Goal: Task Accomplishment & Management: Complete application form

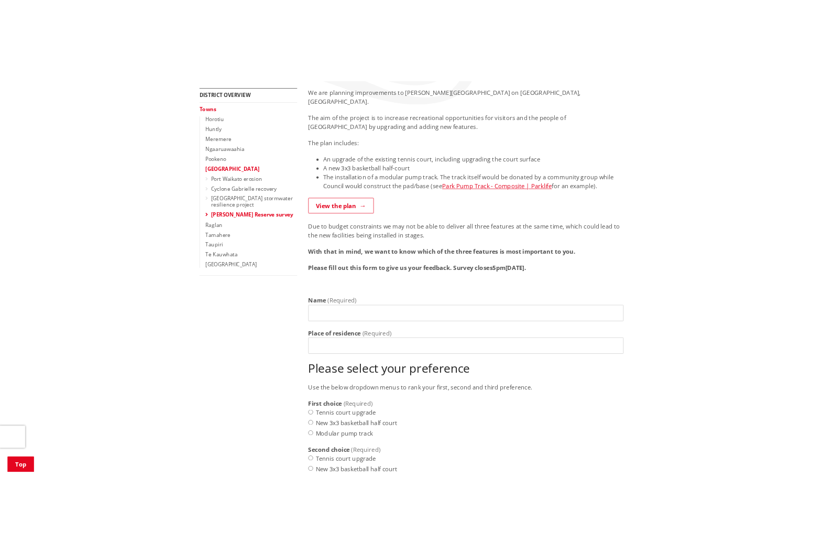
scroll to position [202, 0]
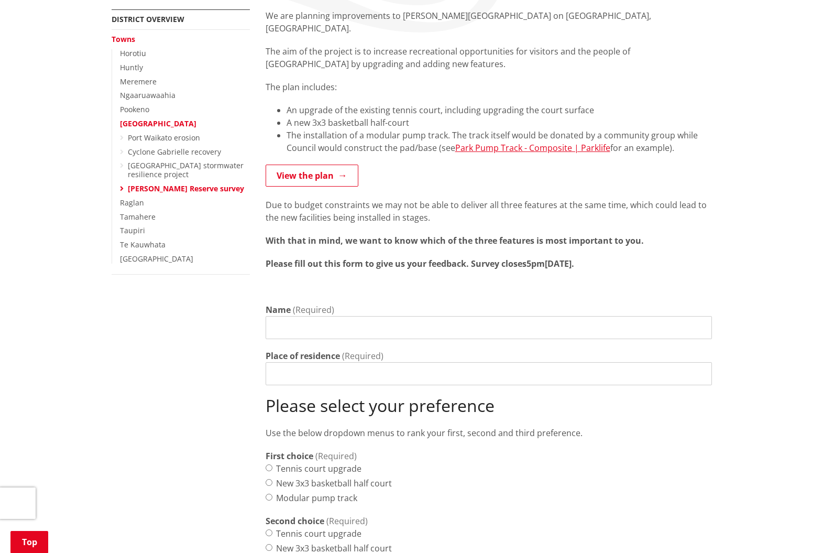
click at [273, 316] on input "Name" at bounding box center [489, 327] width 446 height 23
type input "[PERSON_NAME]"
click at [271, 363] on input "Place of residence" at bounding box center [489, 373] width 446 height 23
click at [408, 362] on input "24 Westside Rd, Port waikato, RD% Tuakau" at bounding box center [489, 373] width 446 height 23
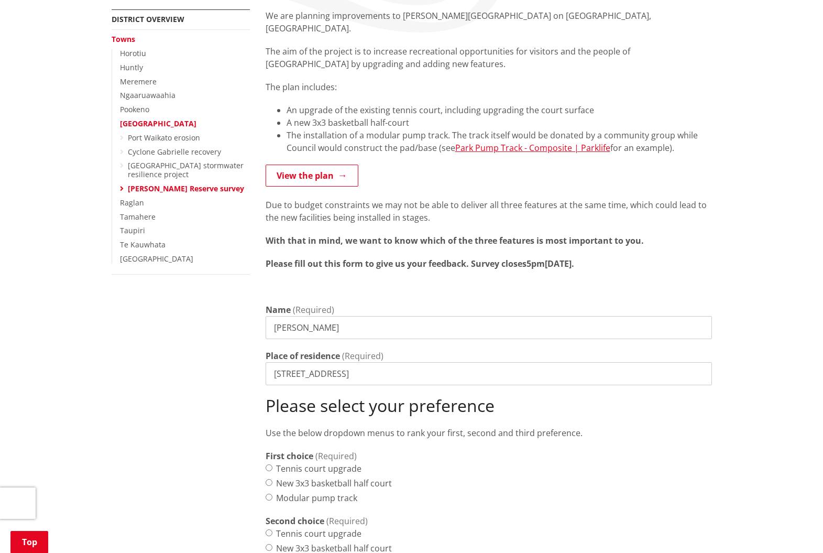
click at [363, 362] on input "24 Westside Rd, Port waikato, RD5 Tuakau" at bounding box center [489, 373] width 446 height 23
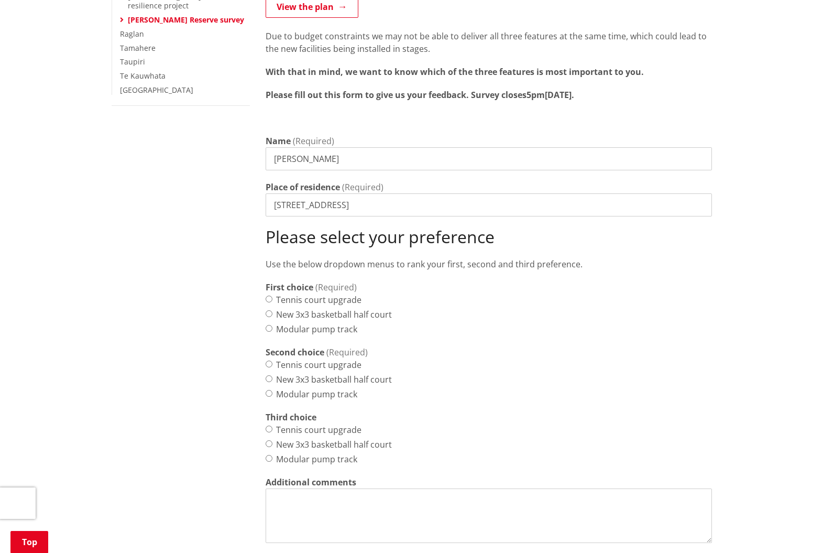
scroll to position [379, 0]
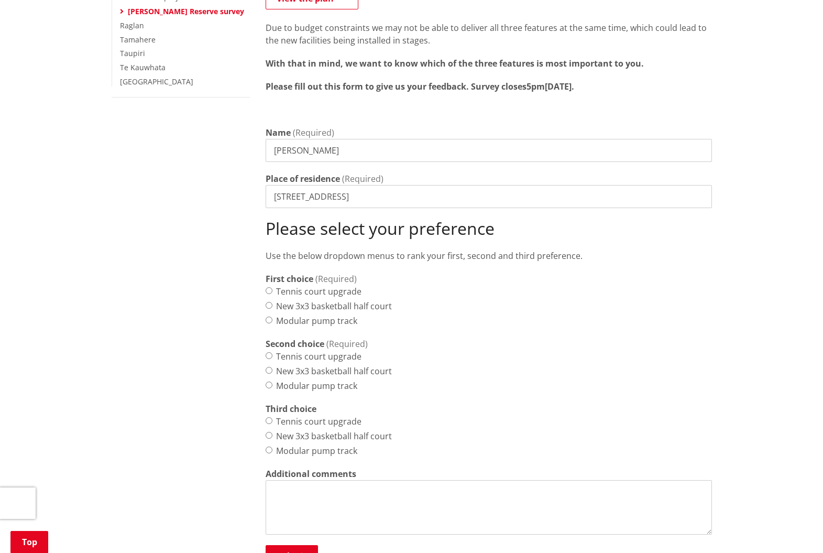
type input "[STREET_ADDRESS]"
click at [268, 287] on input "Tennis court upgrade" at bounding box center [269, 290] width 7 height 7
radio input "true"
click at [268, 352] on input "Tennis court upgrade" at bounding box center [269, 355] width 7 height 7
radio input "true"
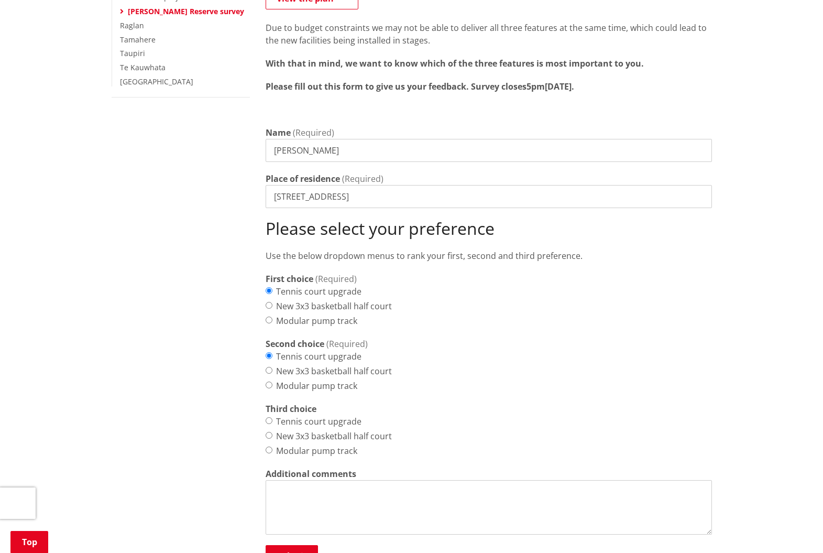
click at [269, 417] on input "Tennis court upgrade" at bounding box center [269, 420] width 7 height 7
radio input "true"
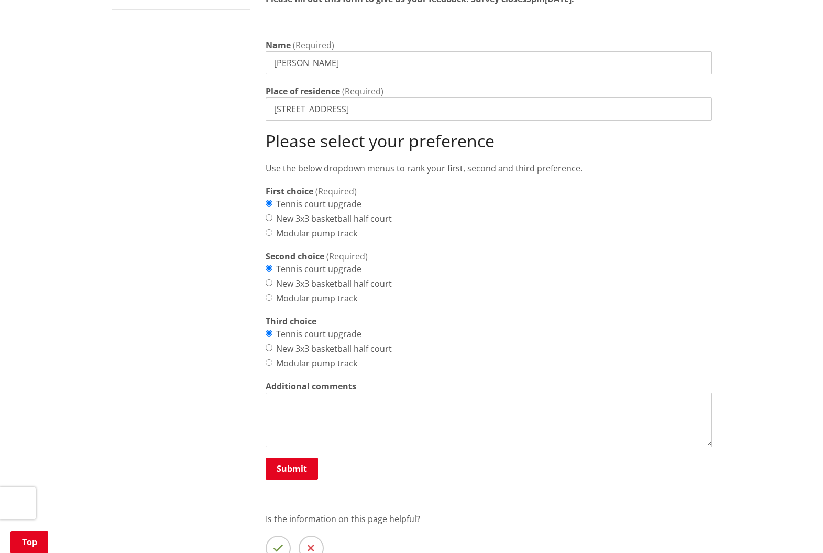
scroll to position [467, 0]
click at [272, 392] on textarea "Additional comments" at bounding box center [489, 419] width 446 height 54
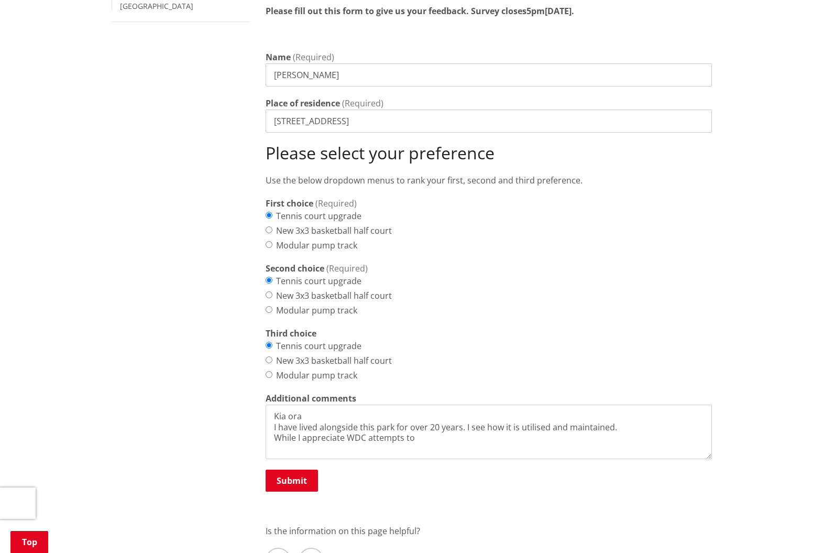
scroll to position [459, 0]
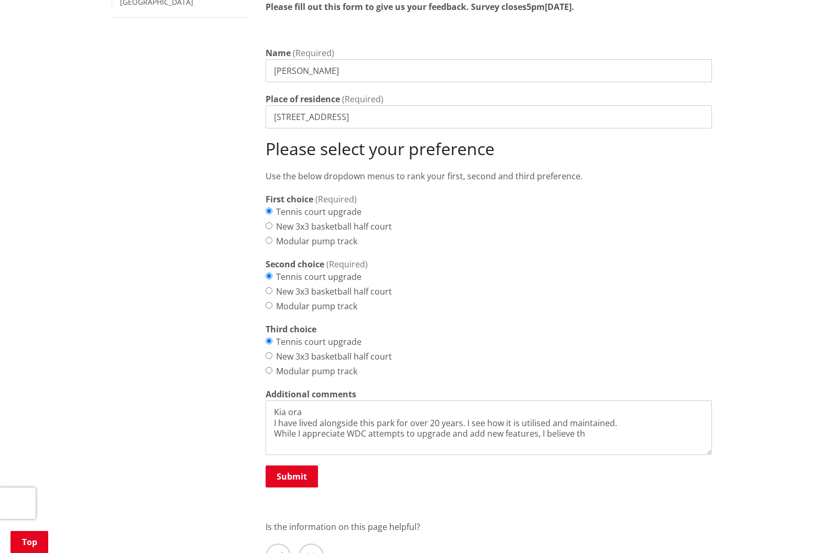
click at [485, 408] on textarea "Kia ora I have lived alongside this park for over 20 years. I see how it is uti…" at bounding box center [489, 427] width 446 height 54
click at [620, 410] on textarea "Kia ora I have lived alongside this park for over 20 years. I see daily how it …" at bounding box center [489, 428] width 446 height 54
click at [582, 420] on textarea "Kia ora I have lived alongside this park for over 20 years. I see daily how it …" at bounding box center [489, 428] width 446 height 54
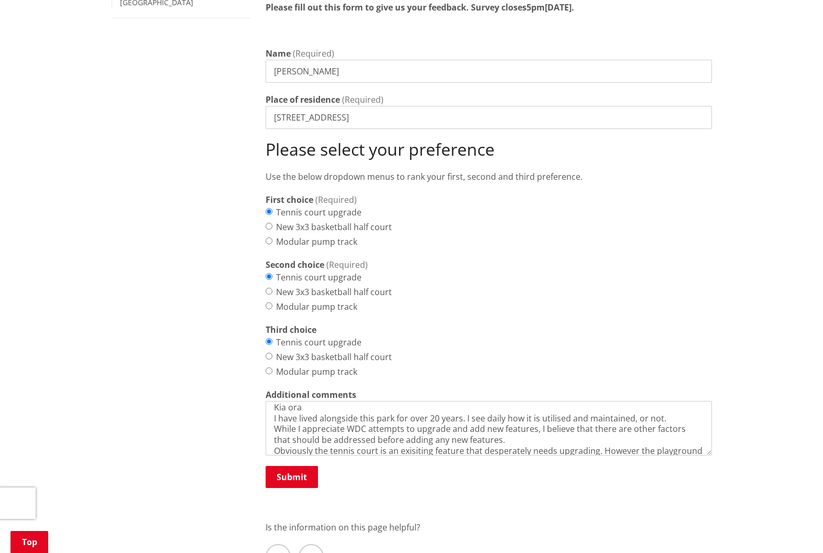
scroll to position [21, 0]
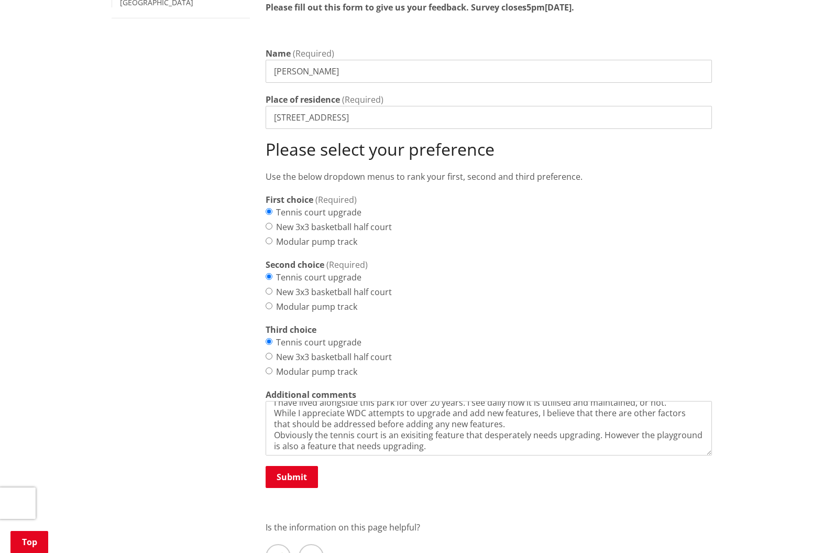
click at [304, 430] on textarea "Kia ora I have lived alongside this park for over 20 years. I see daily how it …" at bounding box center [489, 428] width 446 height 54
click at [466, 431] on textarea "Kia ora I have lived alongside this park for over 20 years. I see daily how it …" at bounding box center [489, 428] width 446 height 54
click at [347, 430] on textarea "Kia ora I have lived alongside this park for over 20 years. I see daily how it …" at bounding box center [489, 428] width 446 height 54
click at [471, 429] on textarea "Kia ora I have lived alongside this park for over 20 years. I see daily how it …" at bounding box center [489, 428] width 446 height 54
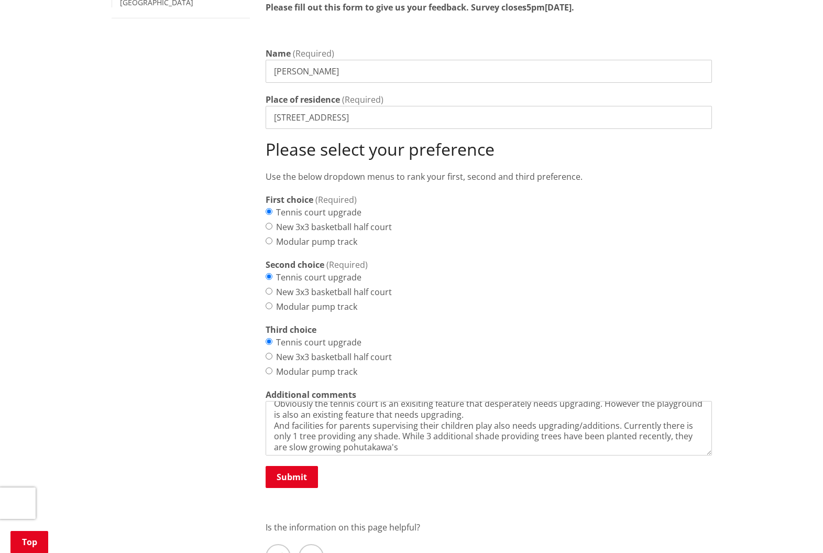
click at [355, 432] on textarea "Kia ora I have lived alongside this park for over 20 years. I see daily how it …" at bounding box center [489, 428] width 446 height 54
click at [389, 430] on textarea "Kia ora I have lived alongside this park for over 20 years. I see daily how it …" at bounding box center [489, 428] width 446 height 54
click at [609, 431] on textarea "Kia ora I have lived alongside this park for over 20 years. I see daily how it …" at bounding box center [489, 428] width 446 height 54
click at [469, 411] on textarea "Kia ora I have lived alongside this park for over 20 years. I see daily how it …" at bounding box center [489, 428] width 446 height 54
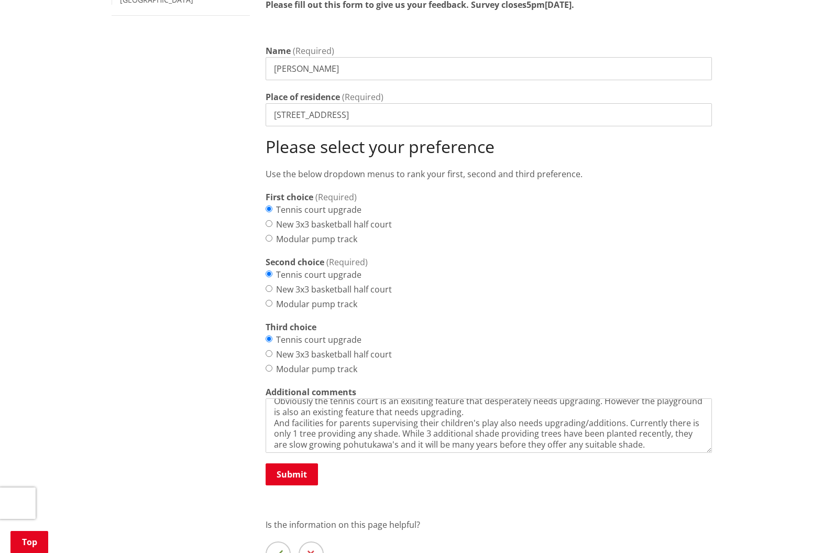
scroll to position [461, 0]
click at [538, 408] on textarea "Kia ora I have lived alongside this park for over 20 years. I see daily how it …" at bounding box center [489, 425] width 446 height 54
drag, startPoint x: 629, startPoint y: 426, endPoint x: 635, endPoint y: 429, distance: 6.1
click at [620, 426] on textarea "Kia ora I have lived alongside this park for over 20 years. I see daily how it …" at bounding box center [489, 425] width 446 height 54
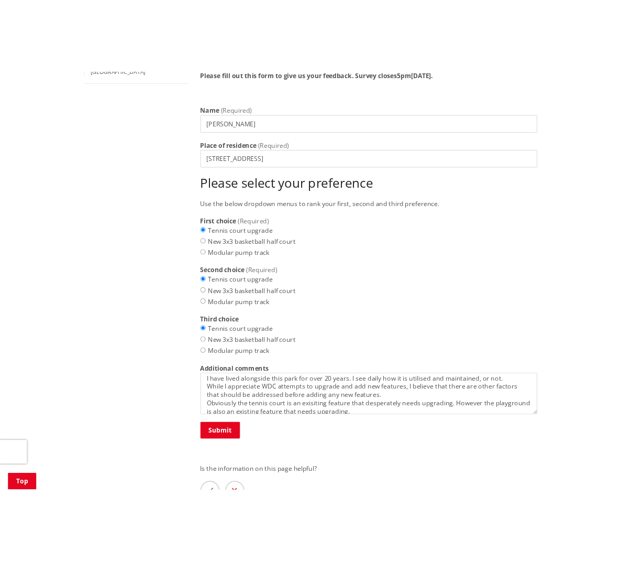
scroll to position [13, 0]
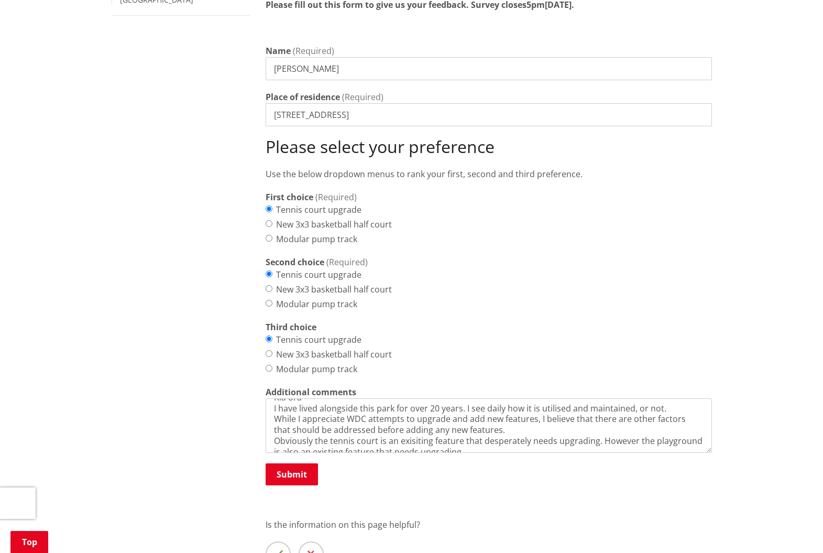
drag, startPoint x: 482, startPoint y: 417, endPoint x: 491, endPoint y: 420, distance: 9.8
click at [482, 417] on textarea "Kia ora I have lived alongside this park for over 20 years. I see daily how it …" at bounding box center [489, 425] width 446 height 54
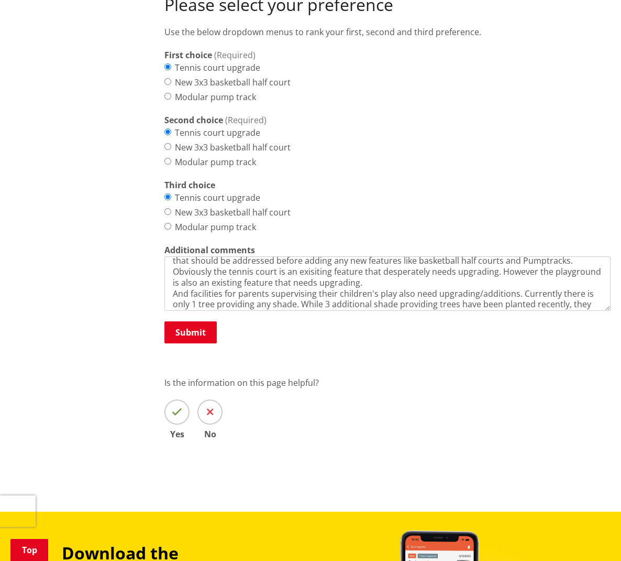
scroll to position [603, 0]
click at [359, 268] on textarea "Kia ora I have lived alongside this park for over 20 years. I see daily how it …" at bounding box center [388, 283] width 446 height 54
click at [497, 266] on textarea "Kia ora I have lived alongside this park for over 20 years. I see daily how it …" at bounding box center [388, 283] width 446 height 54
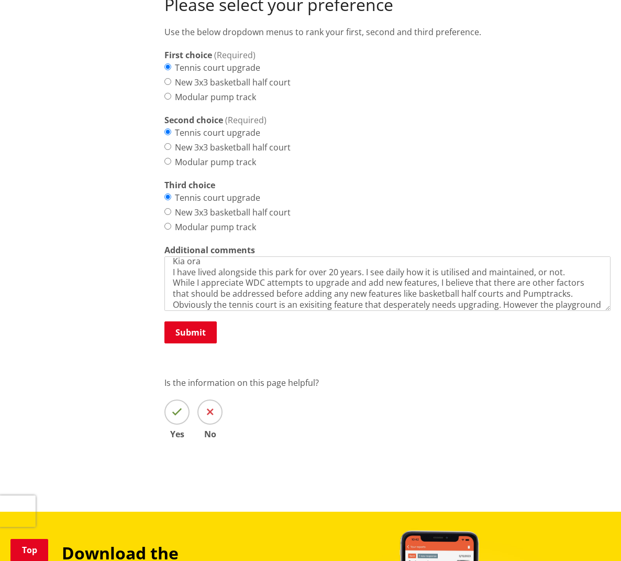
scroll to position [8, 0]
click at [563, 257] on textarea "Kia ora I have lived alongside this park for over 20 years. I see daily how it …" at bounding box center [388, 283] width 446 height 54
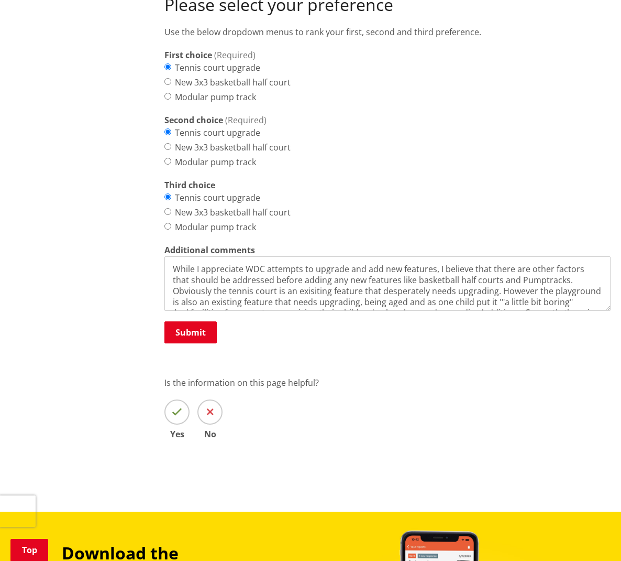
click at [550, 267] on textarea "Kia ora I have lived alongside this park for over 20 years. I see daily how it …" at bounding box center [388, 283] width 446 height 54
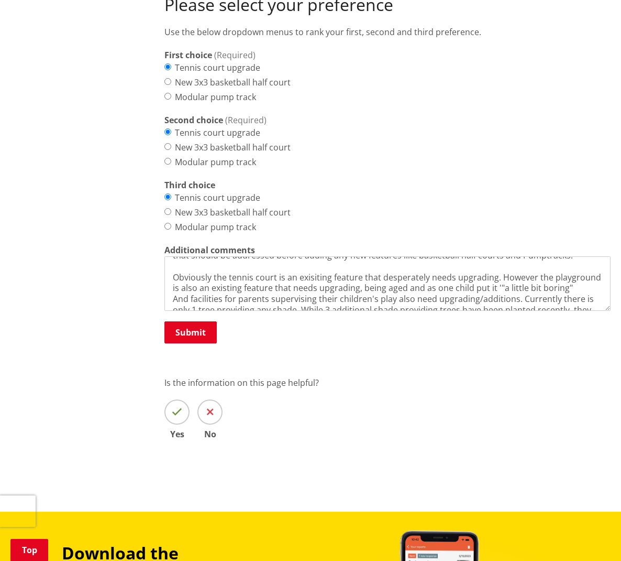
scroll to position [60, 0]
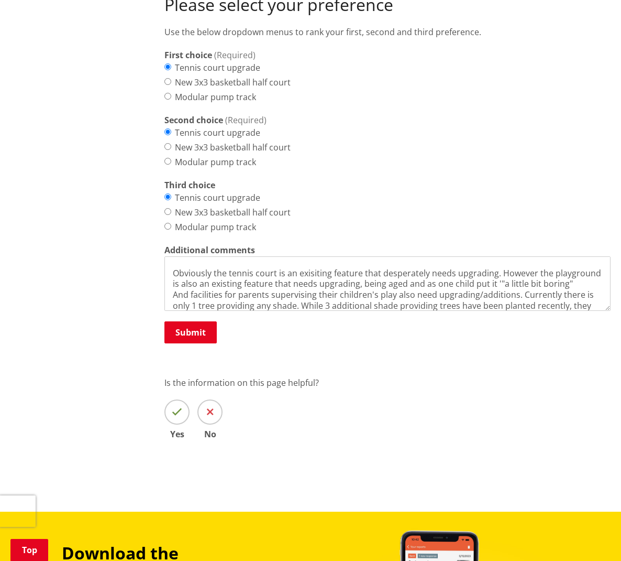
click at [569, 267] on textarea "Kia ora I have lived alongside this park for over 20 years. I see daily how it …" at bounding box center [388, 283] width 446 height 54
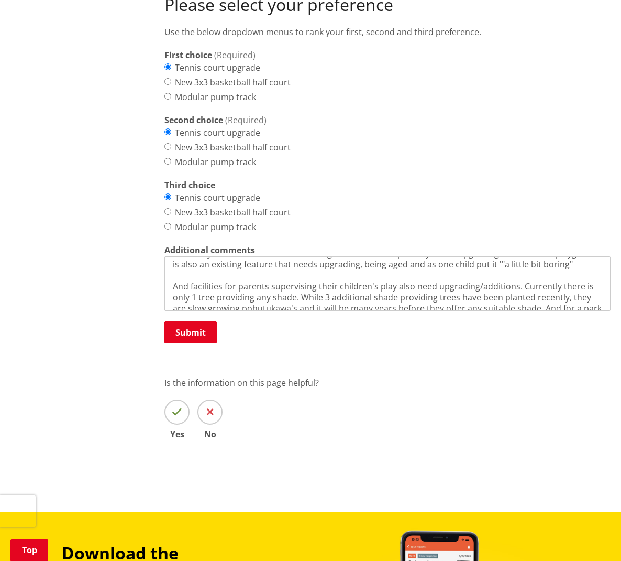
scroll to position [83, 0]
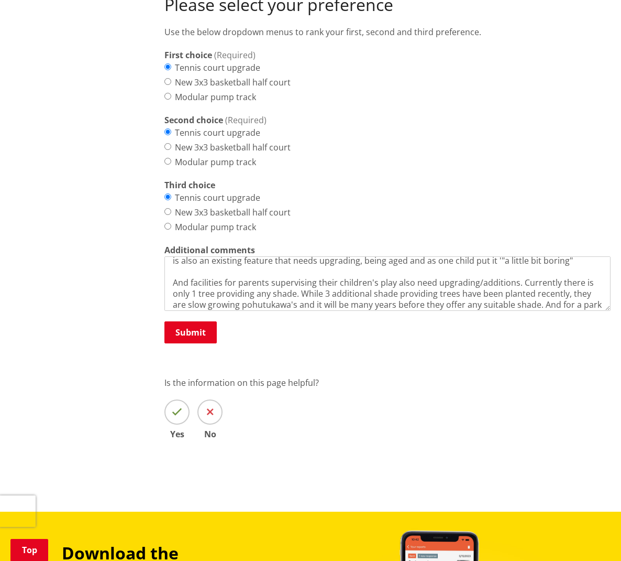
click at [519, 265] on textarea "Kia ora I have lived alongside this park for over 20 years. I see daily how it …" at bounding box center [388, 283] width 446 height 54
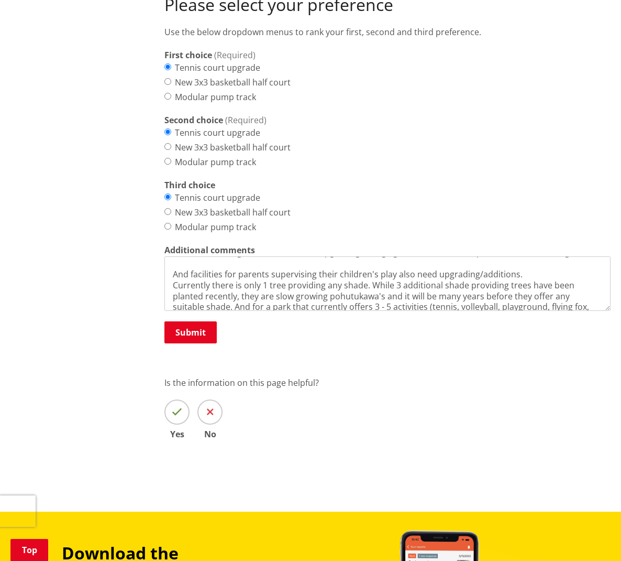
scroll to position [97, 0]
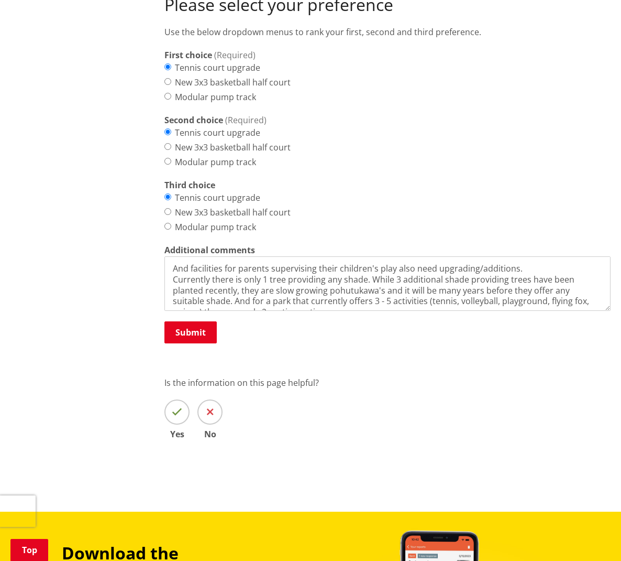
drag, startPoint x: 578, startPoint y: 272, endPoint x: 594, endPoint y: 272, distance: 16.2
click at [594, 272] on textarea "Kia ora I have lived alongside this park for over 20 years. I see daily how it …" at bounding box center [388, 283] width 446 height 54
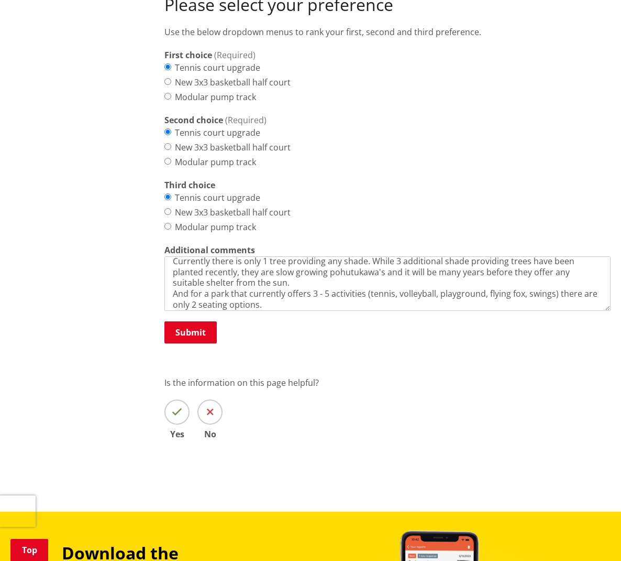
scroll to position [115, 0]
click at [263, 287] on textarea "Kia ora I have lived alongside this park for over 20 years. I see daily how it …" at bounding box center [388, 283] width 446 height 54
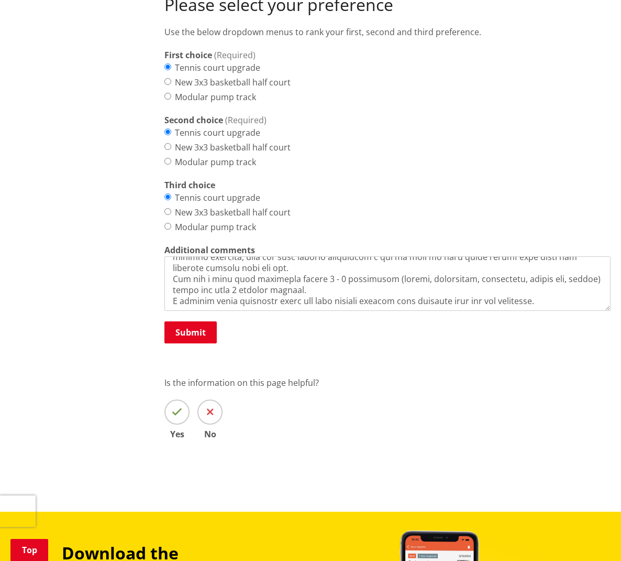
scroll to position [152, 0]
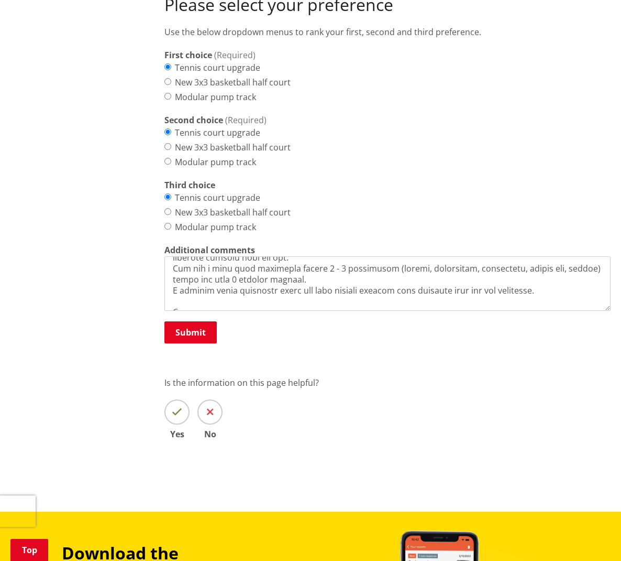
click at [172, 290] on textarea "Additional comments" at bounding box center [388, 283] width 446 height 54
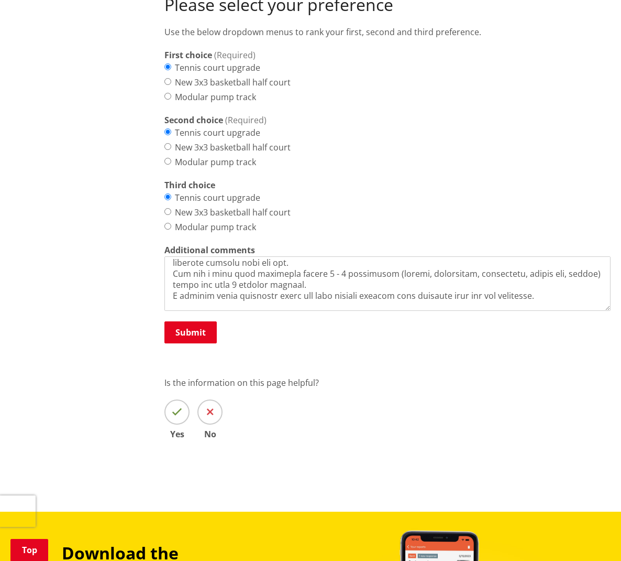
click at [351, 283] on textarea "Additional comments" at bounding box center [388, 283] width 446 height 54
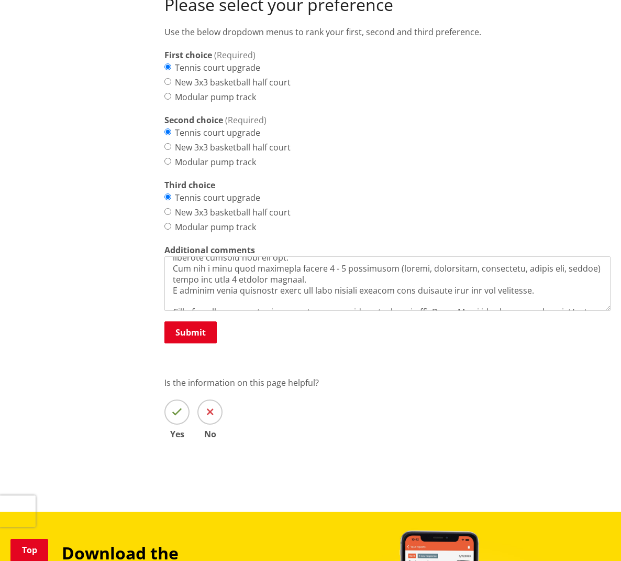
click at [544, 292] on textarea "Additional comments" at bounding box center [388, 283] width 446 height 54
click at [584, 292] on textarea "Additional comments" at bounding box center [388, 283] width 446 height 54
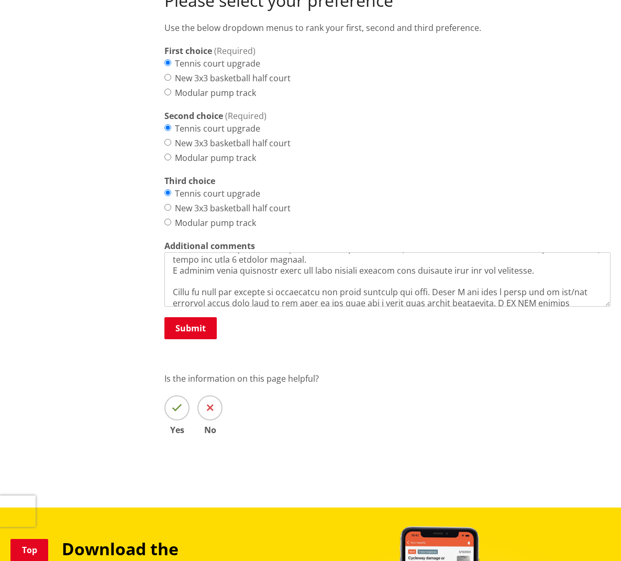
scroll to position [607, 0]
drag, startPoint x: 500, startPoint y: 281, endPoint x: 488, endPoint y: 282, distance: 11.6
click at [488, 282] on textarea "Additional comments" at bounding box center [388, 279] width 446 height 54
click at [541, 282] on textarea "Additional comments" at bounding box center [388, 279] width 446 height 54
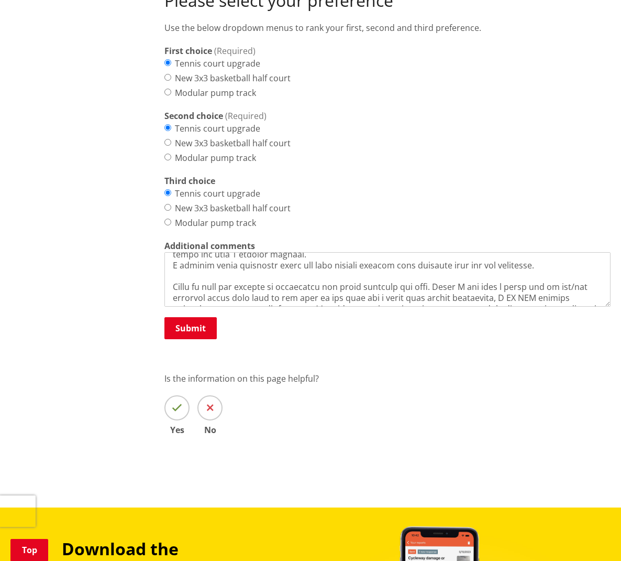
click at [350, 287] on textarea "Additional comments" at bounding box center [388, 279] width 446 height 54
click at [279, 288] on textarea "Additional comments" at bounding box center [388, 279] width 446 height 54
click at [353, 287] on textarea "Additional comments" at bounding box center [388, 279] width 446 height 54
click at [395, 287] on textarea "Additional comments" at bounding box center [388, 279] width 446 height 54
drag, startPoint x: 552, startPoint y: 276, endPoint x: 541, endPoint y: 277, distance: 10.5
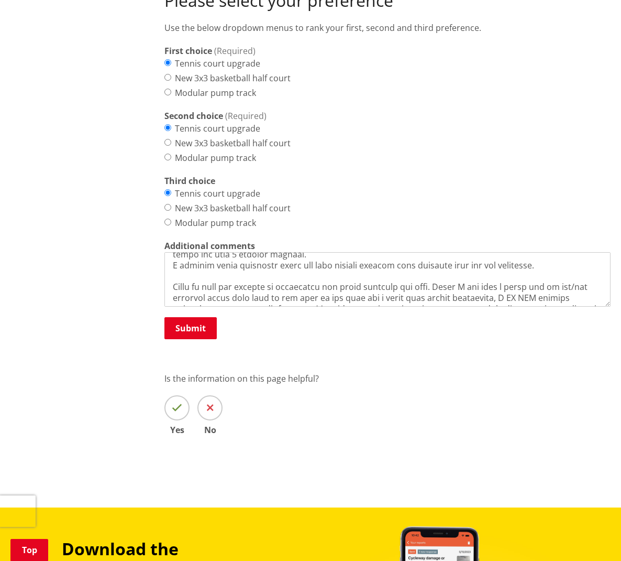
click at [541, 277] on textarea "Additional comments" at bounding box center [388, 279] width 446 height 54
drag, startPoint x: 264, startPoint y: 287, endPoint x: 258, endPoint y: 288, distance: 6.3
click at [258, 288] on textarea "Additional comments" at bounding box center [388, 279] width 446 height 54
click at [440, 287] on textarea "Additional comments" at bounding box center [388, 279] width 446 height 54
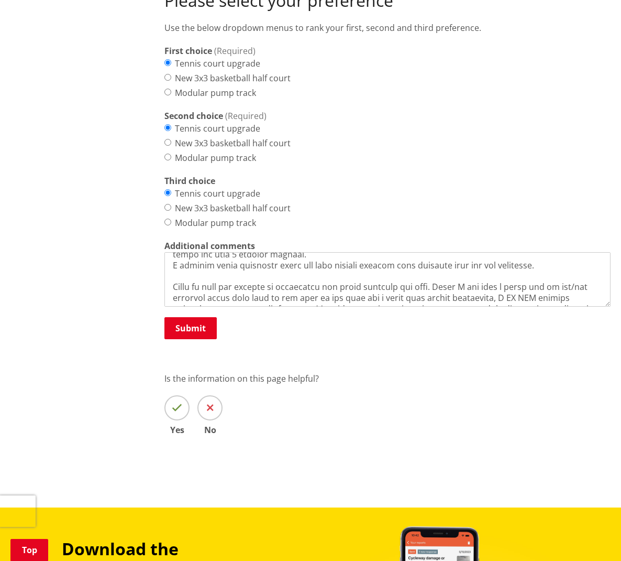
drag, startPoint x: 211, startPoint y: 286, endPoint x: 234, endPoint y: 286, distance: 23.1
click at [234, 286] on textarea "Additional comments" at bounding box center [388, 279] width 446 height 54
drag, startPoint x: 232, startPoint y: 287, endPoint x: 245, endPoint y: 287, distance: 13.6
click at [245, 287] on textarea "Additional comments" at bounding box center [388, 279] width 446 height 54
click at [396, 289] on textarea "Additional comments" at bounding box center [388, 279] width 446 height 54
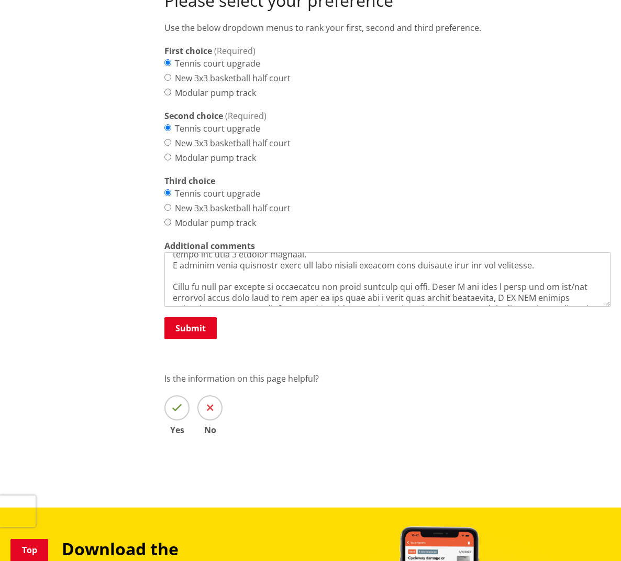
click at [505, 288] on textarea "Additional comments" at bounding box center [388, 279] width 446 height 54
click at [575, 287] on textarea "Additional comments" at bounding box center [388, 279] width 446 height 54
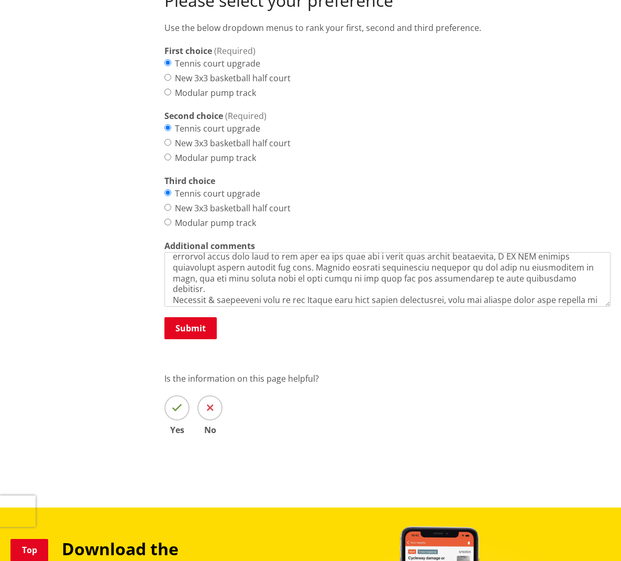
scroll to position [215, 0]
click at [301, 276] on textarea "Additional comments" at bounding box center [388, 279] width 446 height 54
click at [355, 276] on textarea "Additional comments" at bounding box center [388, 279] width 446 height 54
drag, startPoint x: 419, startPoint y: 276, endPoint x: 412, endPoint y: 276, distance: 6.3
click at [412, 276] on textarea "Additional comments" at bounding box center [388, 279] width 446 height 54
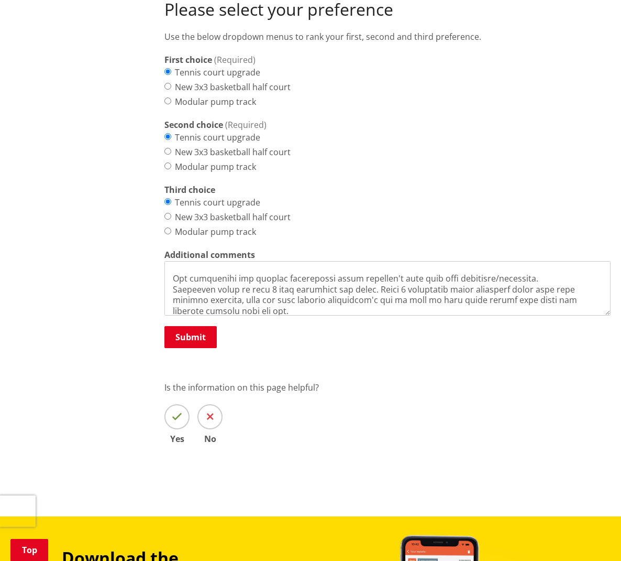
scroll to position [598, 0]
drag, startPoint x: 209, startPoint y: 282, endPoint x: 226, endPoint y: 282, distance: 17.8
click at [225, 282] on textarea "Additional comments" at bounding box center [388, 288] width 446 height 54
click at [301, 272] on textarea "Additional comments" at bounding box center [388, 288] width 446 height 54
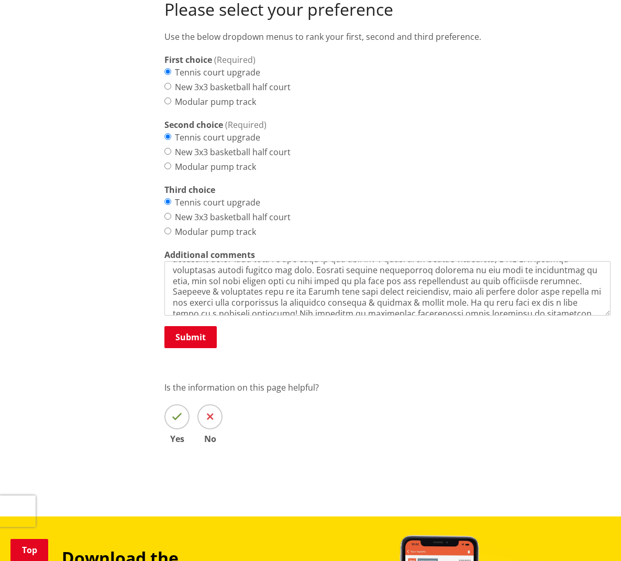
scroll to position [220, 0]
drag, startPoint x: 453, startPoint y: 292, endPoint x: 468, endPoint y: 293, distance: 15.3
click at [453, 292] on textarea "Additional comments" at bounding box center [388, 288] width 446 height 54
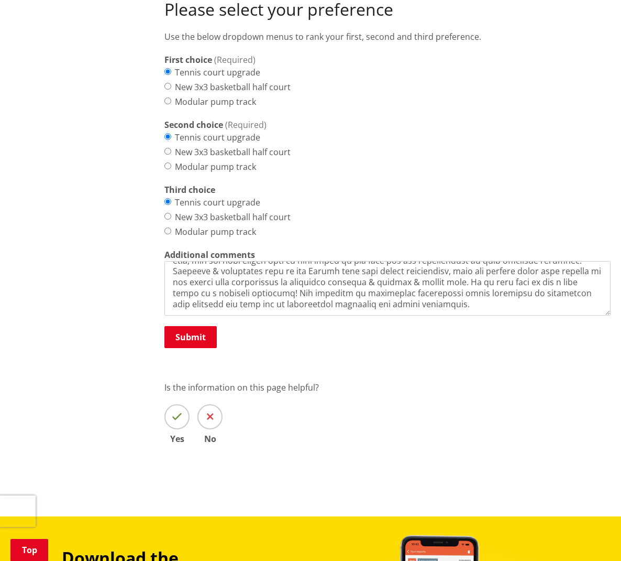
scroll to position [246, 0]
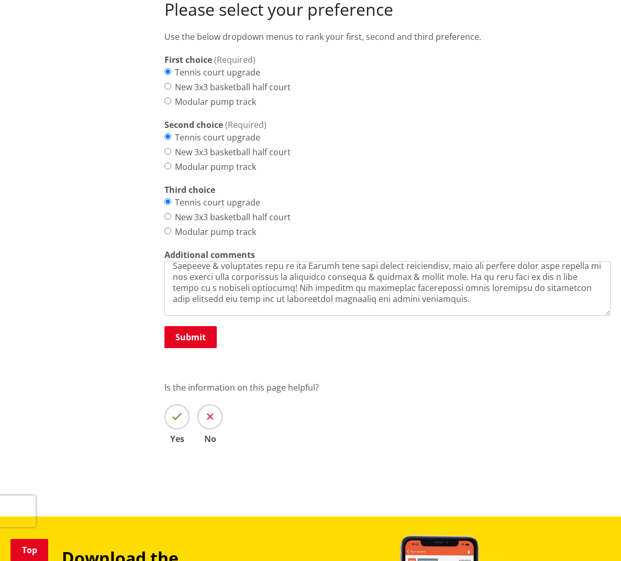
click at [394, 285] on textarea "Additional comments" at bounding box center [388, 288] width 446 height 54
click at [461, 286] on textarea "Additional comments" at bounding box center [388, 288] width 446 height 54
drag, startPoint x: 188, startPoint y: 295, endPoint x: 196, endPoint y: 294, distance: 7.9
click at [194, 294] on textarea "Additional comments" at bounding box center [388, 288] width 446 height 54
click at [307, 296] on textarea "Additional comments" at bounding box center [388, 288] width 446 height 54
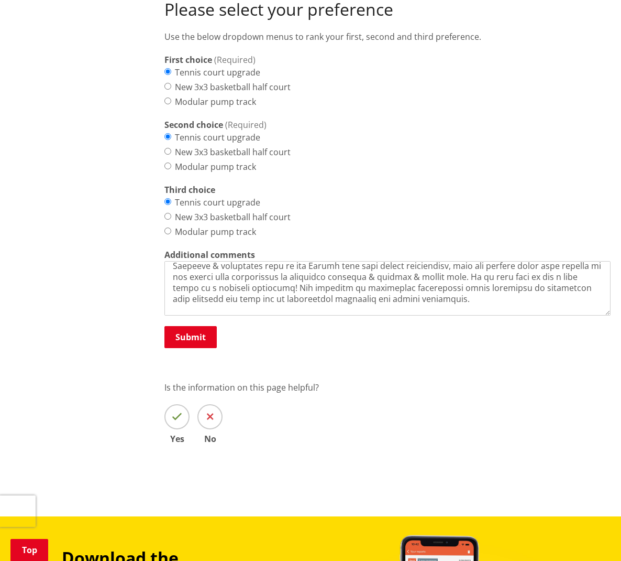
click at [320, 286] on textarea "Additional comments" at bounding box center [388, 288] width 446 height 54
click at [389, 285] on textarea "Additional comments" at bounding box center [388, 288] width 446 height 54
click at [456, 286] on textarea "Additional comments" at bounding box center [388, 288] width 446 height 54
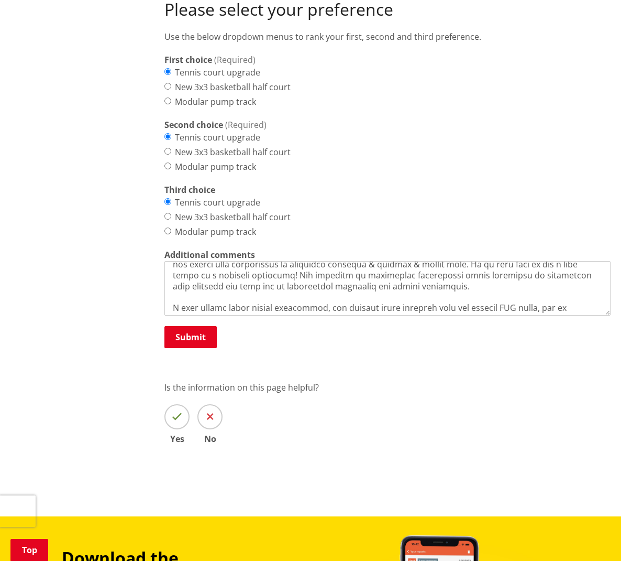
scroll to position [259, 0]
click at [510, 282] on textarea "Additional comments" at bounding box center [388, 288] width 446 height 54
click at [196, 293] on textarea "Additional comments" at bounding box center [388, 288] width 446 height 54
click at [231, 294] on textarea "Additional comments" at bounding box center [388, 288] width 446 height 54
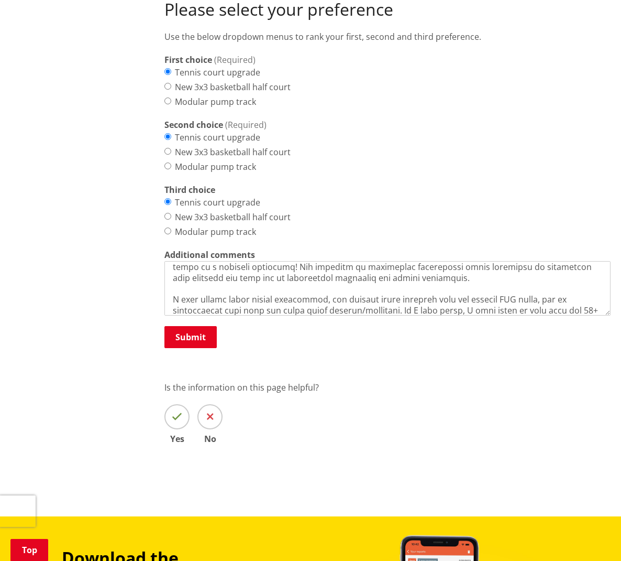
scroll to position [278, 0]
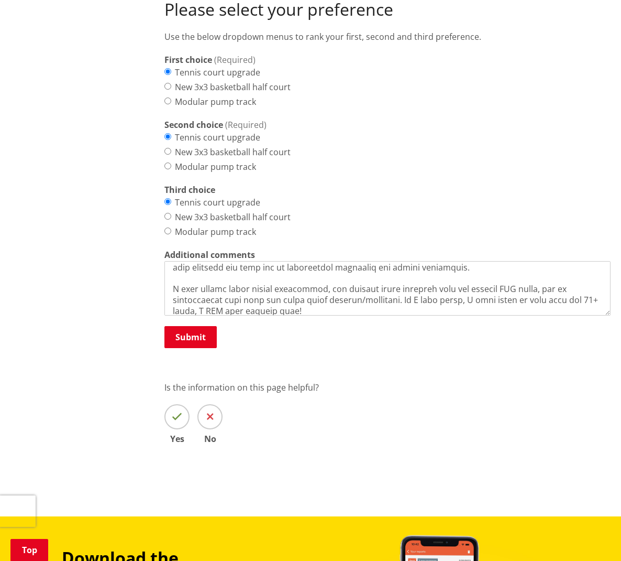
click at [399, 296] on textarea "Additional comments" at bounding box center [388, 288] width 446 height 54
click at [318, 296] on textarea "Additional comments" at bounding box center [388, 288] width 446 height 54
click at [471, 297] on textarea "Additional comments" at bounding box center [388, 288] width 446 height 54
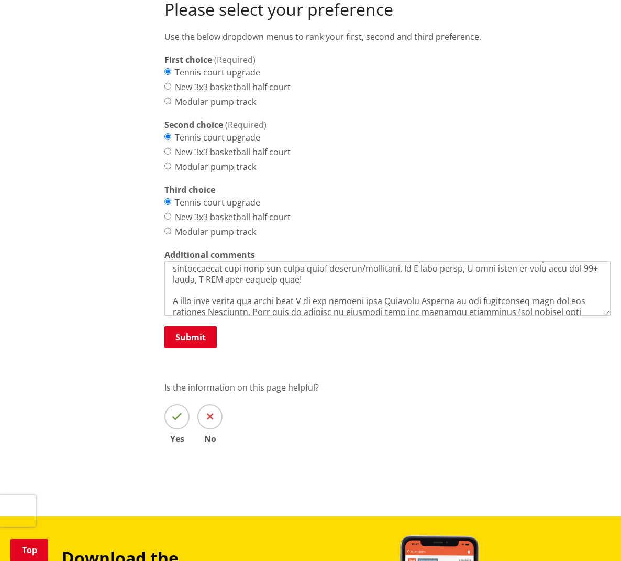
scroll to position [325, 0]
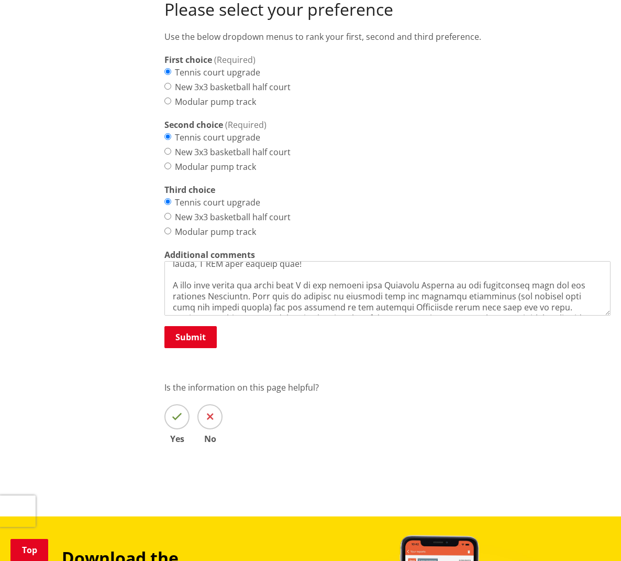
click at [195, 261] on textarea "Additional comments" at bounding box center [388, 288] width 446 height 54
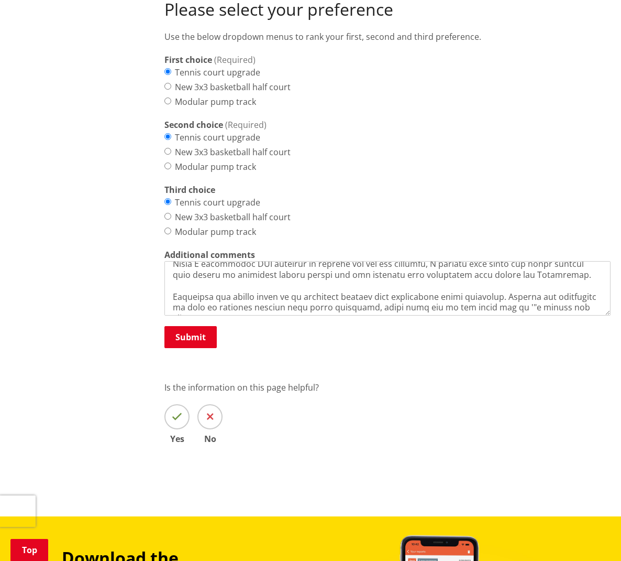
scroll to position [42, 0]
click at [525, 261] on textarea "Additional comments" at bounding box center [388, 288] width 446 height 54
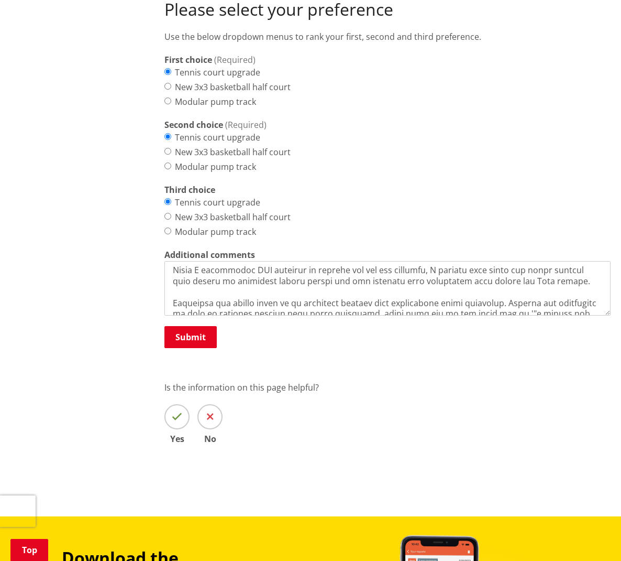
scroll to position [40, 0]
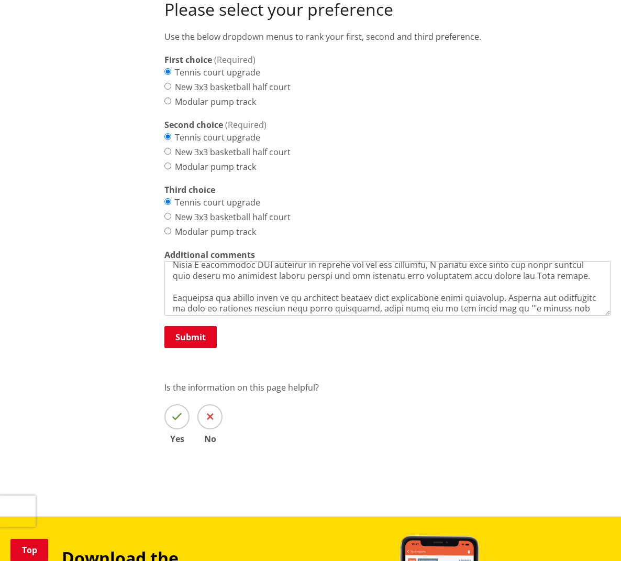
click at [387, 293] on textarea "Additional comments" at bounding box center [388, 288] width 446 height 54
click at [427, 292] on textarea "Additional comments" at bounding box center [388, 288] width 446 height 54
click at [474, 292] on textarea "Additional comments" at bounding box center [388, 288] width 446 height 54
click at [555, 292] on textarea "Additional comments" at bounding box center [388, 288] width 446 height 54
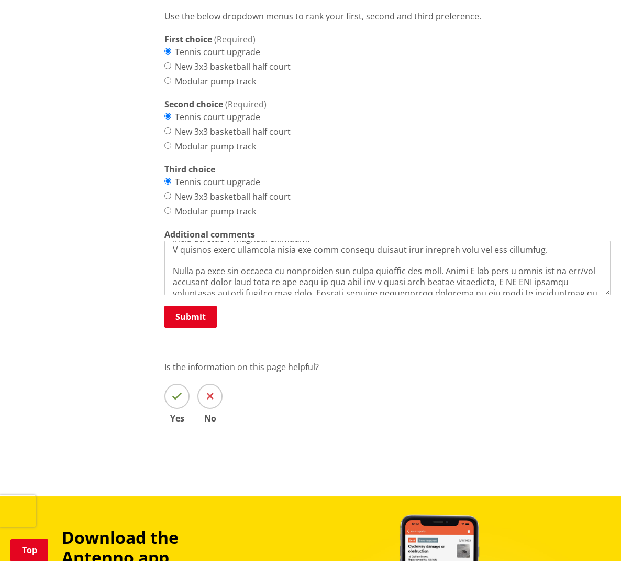
scroll to position [173, 0]
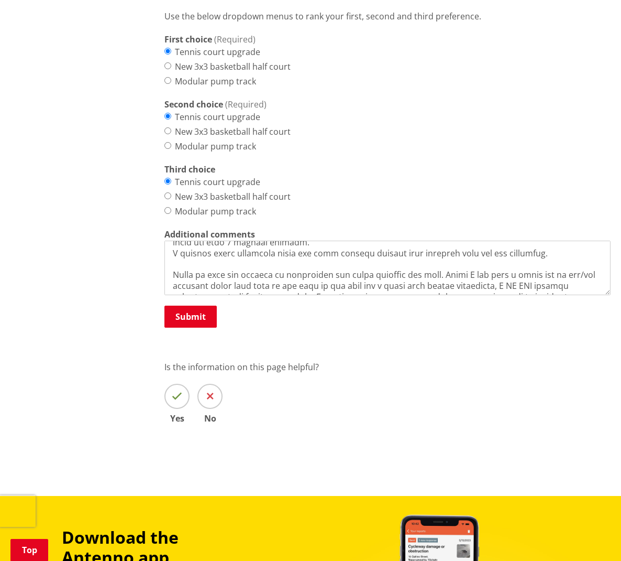
click at [396, 241] on textarea "Additional comments" at bounding box center [388, 268] width 446 height 54
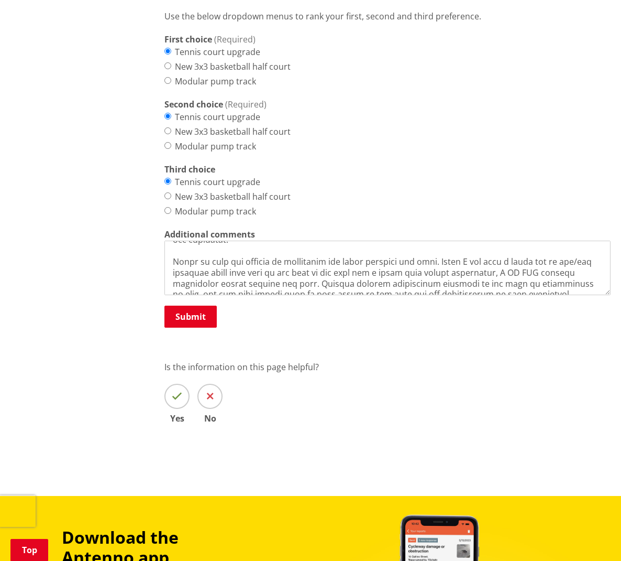
scroll to position [202, 0]
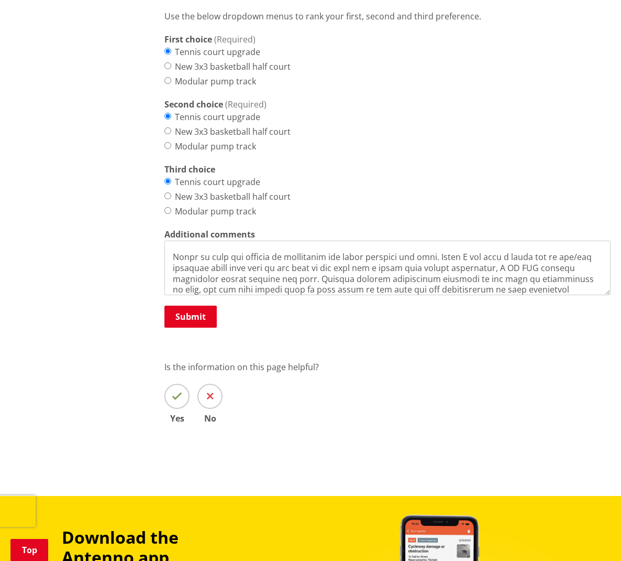
click at [353, 257] on textarea "Additional comments" at bounding box center [388, 268] width 446 height 54
click at [447, 241] on textarea "Additional comments" at bounding box center [388, 268] width 446 height 54
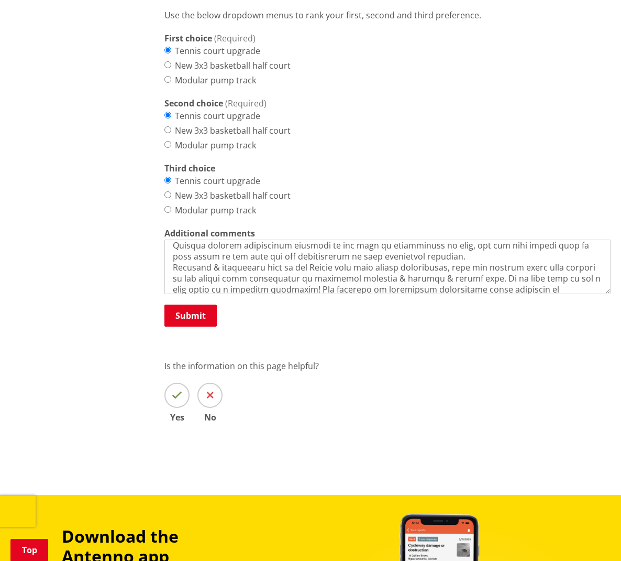
scroll to position [620, 0]
click at [477, 254] on textarea "Additional comments" at bounding box center [388, 266] width 446 height 54
click at [517, 254] on textarea "Additional comments" at bounding box center [388, 266] width 446 height 54
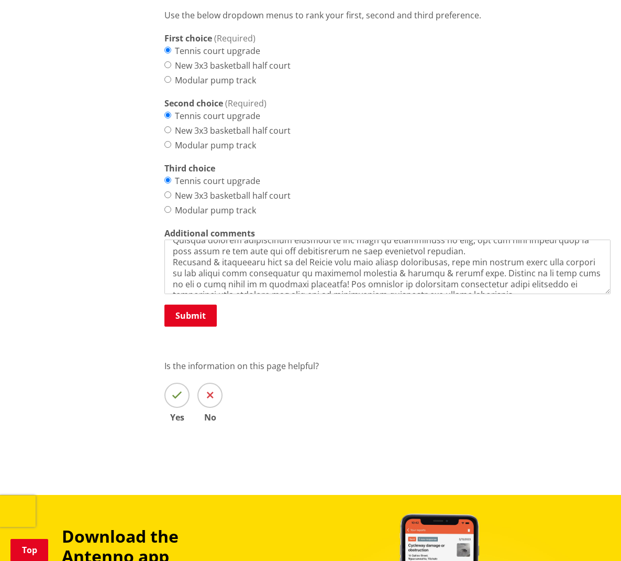
click at [472, 270] on textarea "Additional comments" at bounding box center [388, 266] width 446 height 54
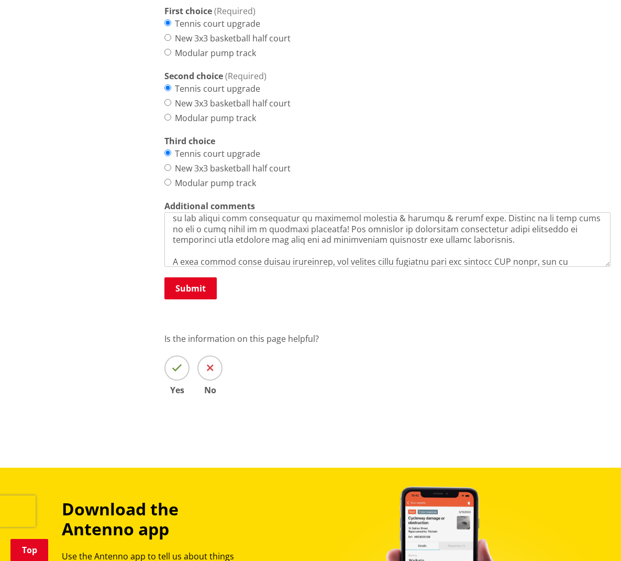
scroll to position [278, 0]
click at [275, 236] on textarea "Additional comments" at bounding box center [388, 239] width 446 height 54
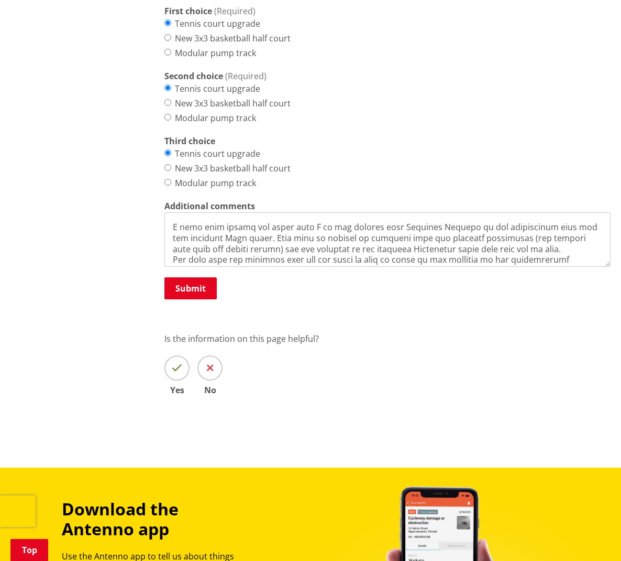
scroll to position [647, 0]
click at [202, 242] on textarea "Additional comments" at bounding box center [388, 239] width 446 height 54
click at [226, 243] on textarea "Additional comments" at bounding box center [388, 239] width 446 height 54
click at [366, 231] on textarea "Additional comments" at bounding box center [388, 239] width 446 height 54
click at [237, 243] on textarea "Additional comments" at bounding box center [388, 239] width 446 height 54
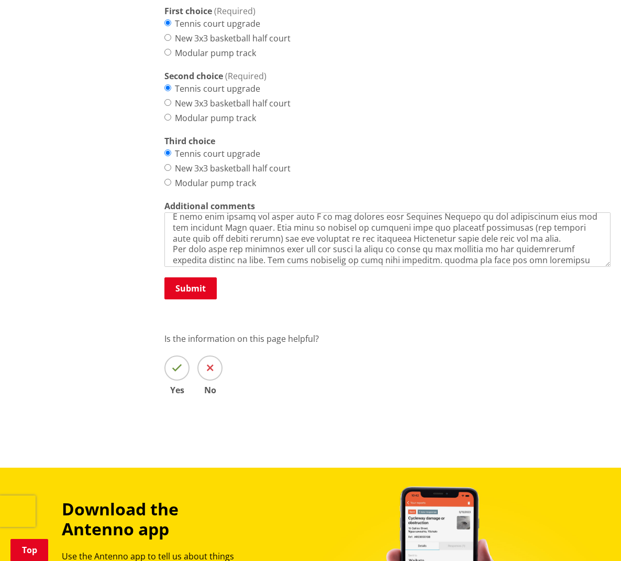
scroll to position [372, 0]
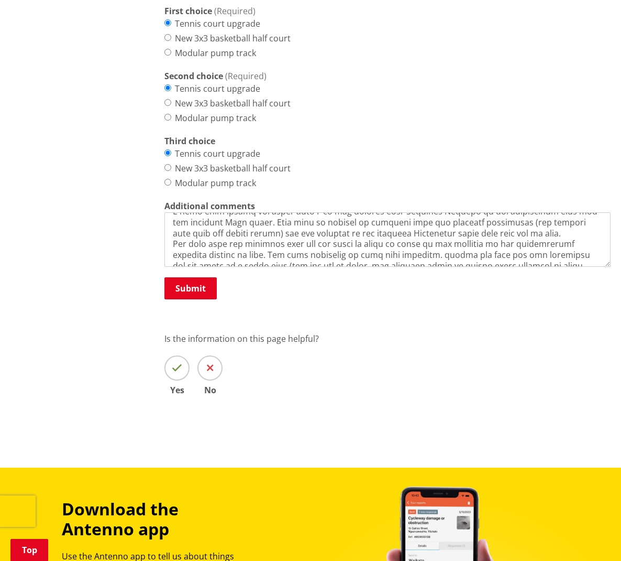
click at [220, 246] on textarea "Additional comments" at bounding box center [388, 239] width 446 height 54
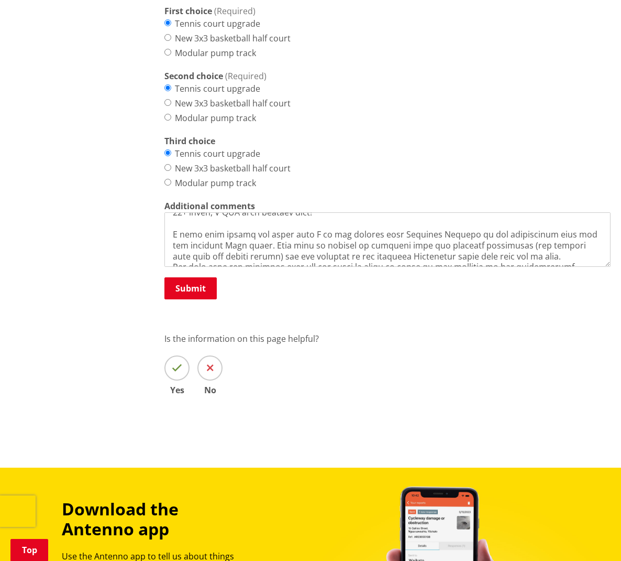
scroll to position [647, 0]
click at [222, 217] on textarea "Additional comments" at bounding box center [388, 239] width 446 height 54
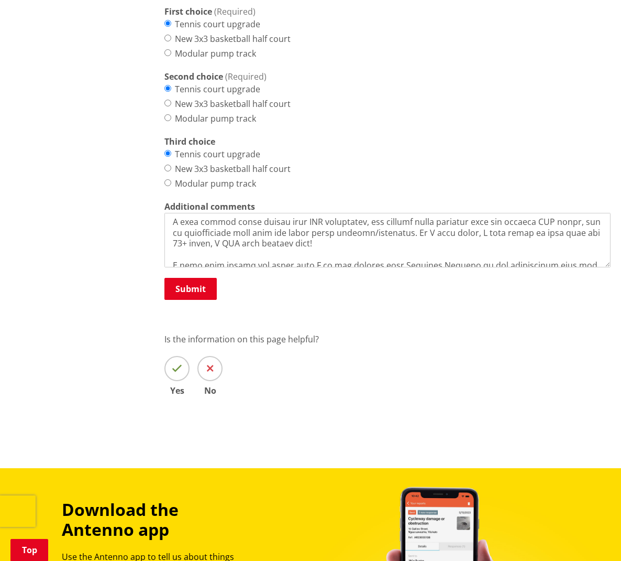
scroll to position [322, 0]
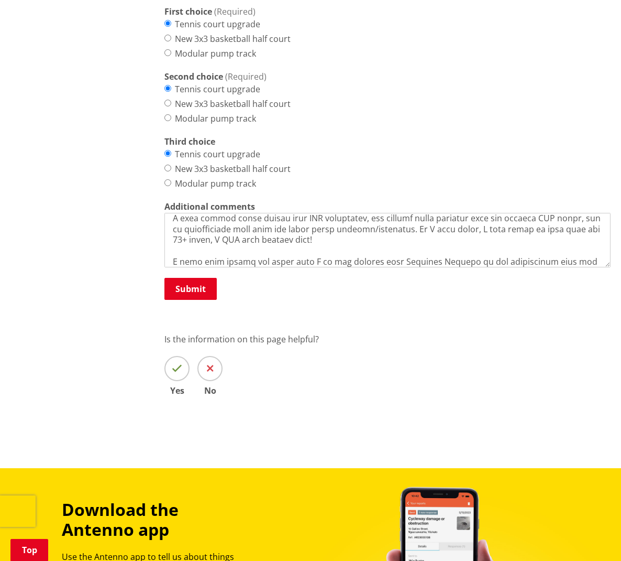
click at [279, 234] on textarea "Additional comments" at bounding box center [388, 240] width 446 height 54
click at [279, 235] on textarea "Additional comments" at bounding box center [388, 240] width 446 height 54
click at [333, 235] on textarea "Additional comments" at bounding box center [388, 240] width 446 height 54
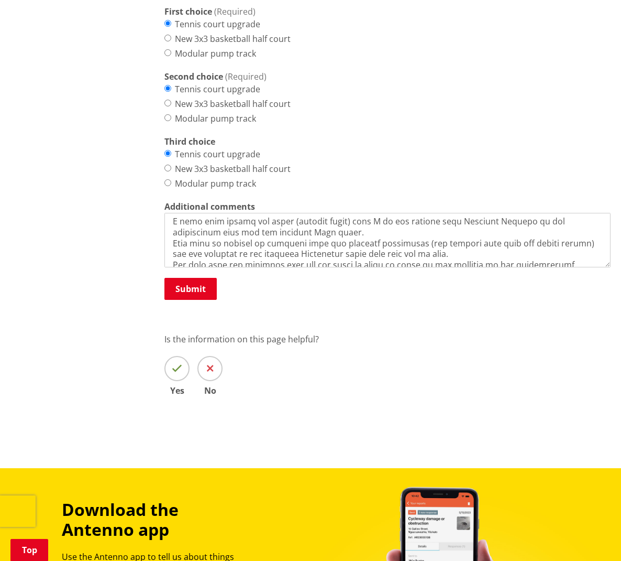
scroll to position [364, 0]
drag, startPoint x: 496, startPoint y: 235, endPoint x: 484, endPoint y: 235, distance: 12.1
click at [484, 235] on textarea "Additional comments" at bounding box center [388, 240] width 446 height 54
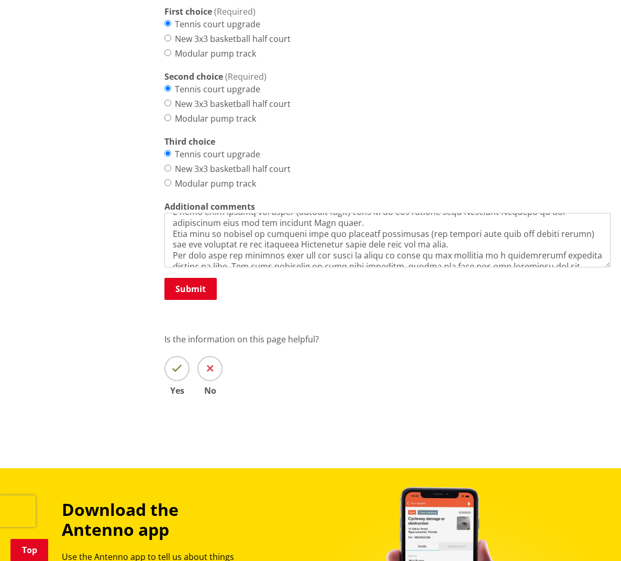
scroll to position [373, 0]
click at [578, 225] on textarea "Additional comments" at bounding box center [388, 240] width 446 height 54
click at [383, 238] on textarea "Additional comments" at bounding box center [388, 240] width 446 height 54
click at [424, 236] on textarea "Additional comments" at bounding box center [388, 240] width 446 height 54
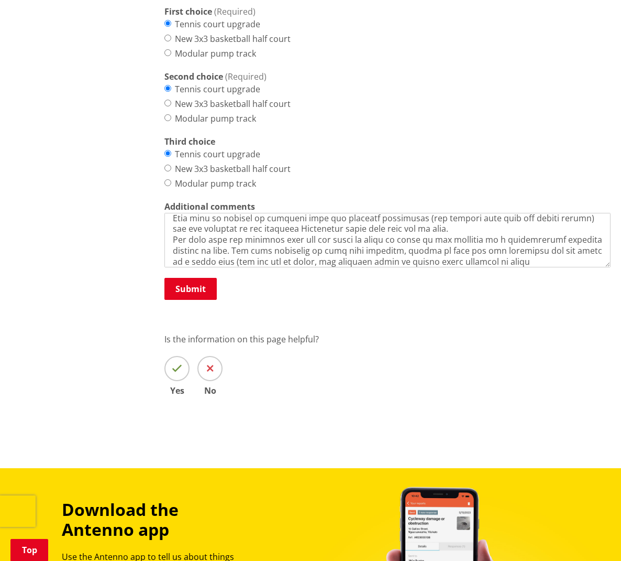
scroll to position [386, 0]
drag, startPoint x: 328, startPoint y: 244, endPoint x: 350, endPoint y: 247, distance: 21.8
click at [330, 244] on textarea "Additional comments" at bounding box center [388, 240] width 446 height 54
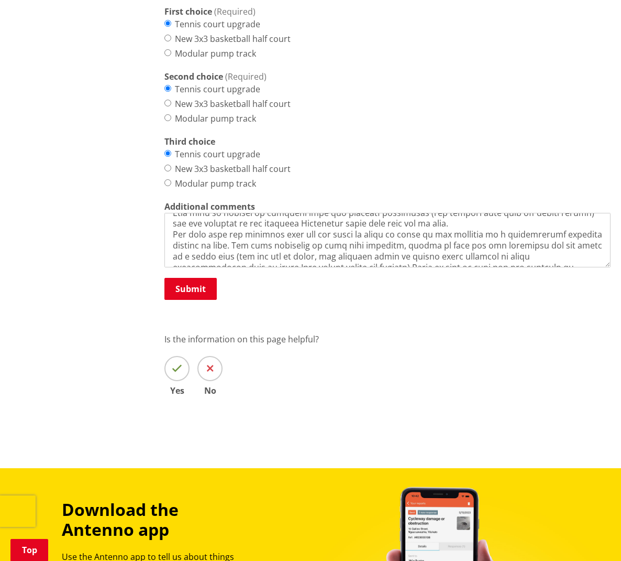
click at [311, 248] on textarea "Additional comments" at bounding box center [388, 240] width 446 height 54
click at [397, 247] on textarea "Additional comments" at bounding box center [388, 240] width 446 height 54
click at [329, 237] on textarea "Additional comments" at bounding box center [388, 240] width 446 height 54
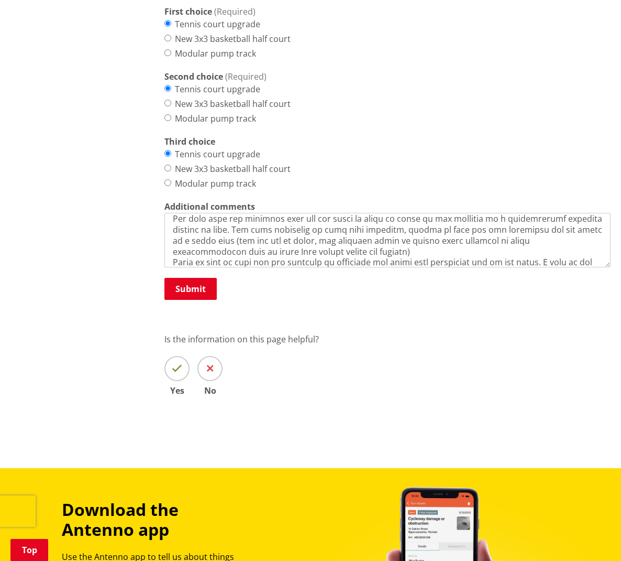
scroll to position [647, 0]
click at [415, 243] on textarea "Additional comments" at bounding box center [388, 240] width 446 height 54
click at [520, 242] on textarea "Additional comments" at bounding box center [388, 240] width 446 height 54
click at [574, 243] on textarea "Additional comments" at bounding box center [388, 240] width 446 height 54
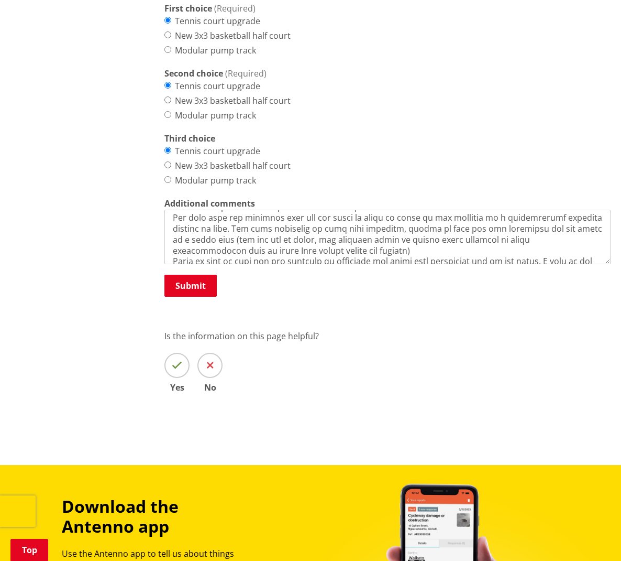
scroll to position [650, 0]
click at [260, 230] on textarea "Additional comments" at bounding box center [388, 237] width 446 height 54
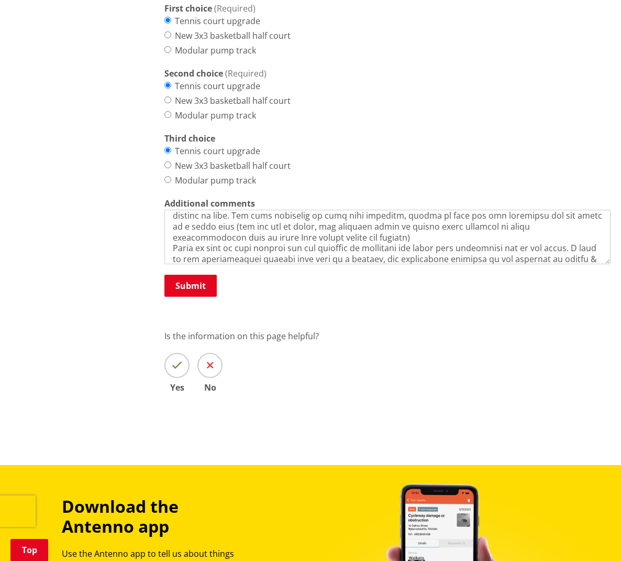
scroll to position [419, 0]
drag, startPoint x: 205, startPoint y: 219, endPoint x: 233, endPoint y: 219, distance: 27.3
click at [233, 219] on textarea "Additional comments" at bounding box center [388, 237] width 446 height 54
click at [235, 218] on textarea "Additional comments" at bounding box center [388, 237] width 446 height 54
drag, startPoint x: 223, startPoint y: 219, endPoint x: 234, endPoint y: 219, distance: 11.0
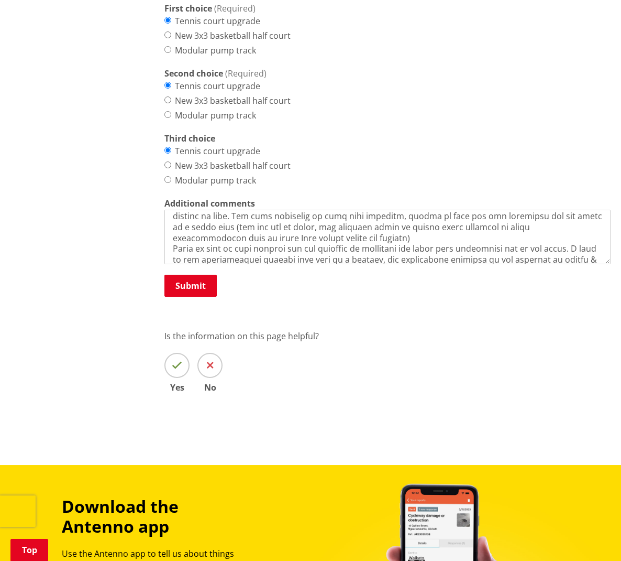
click at [234, 219] on textarea "Additional comments" at bounding box center [388, 237] width 446 height 54
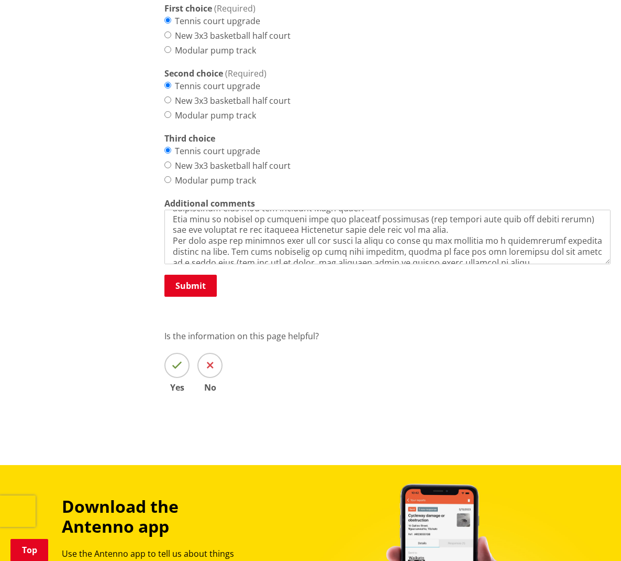
scroll to position [386, 0]
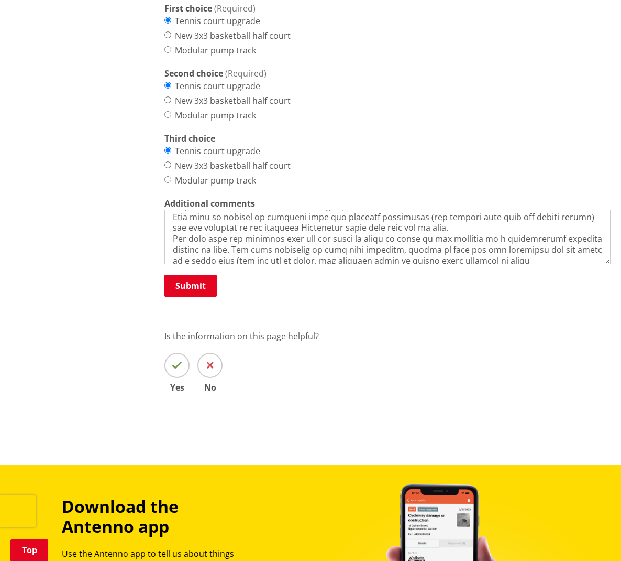
drag, startPoint x: 530, startPoint y: 221, endPoint x: 517, endPoint y: 221, distance: 13.1
click at [516, 221] on textarea "Additional comments" at bounding box center [388, 237] width 446 height 54
click at [515, 221] on textarea "Additional comments" at bounding box center [388, 237] width 446 height 54
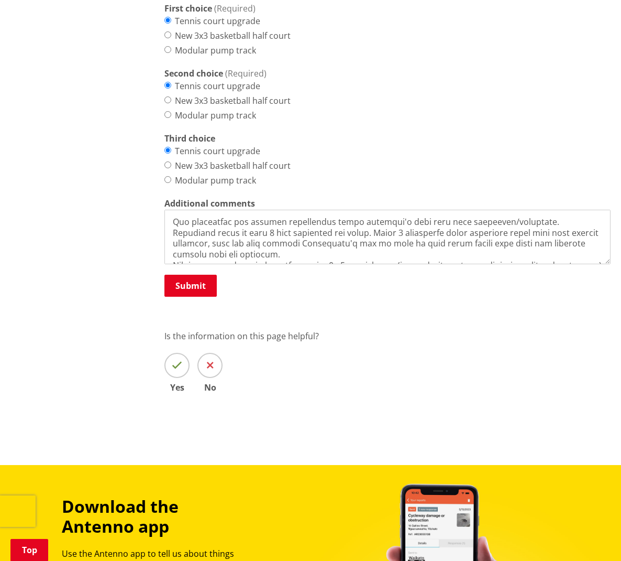
scroll to position [104, 0]
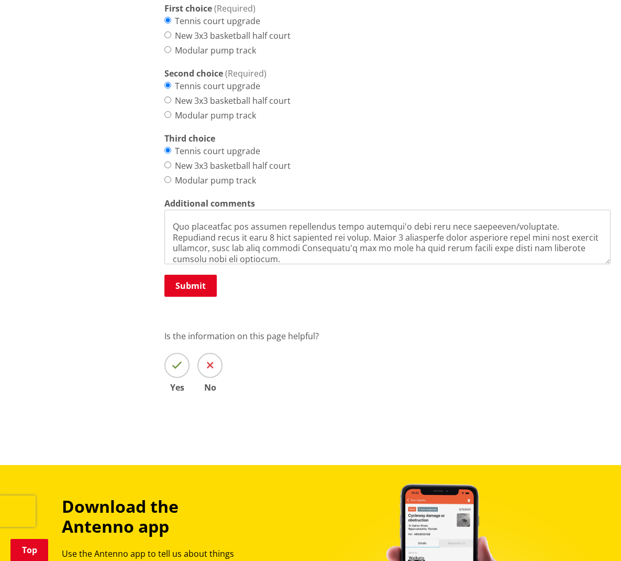
click at [284, 220] on textarea "Additional comments" at bounding box center [388, 237] width 446 height 54
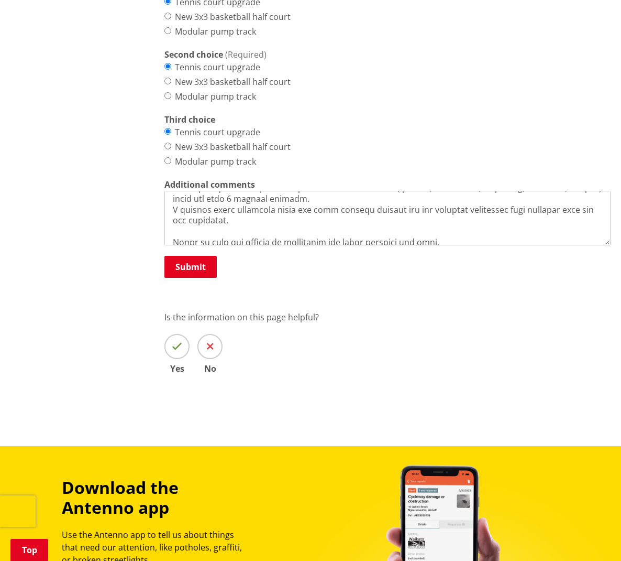
scroll to position [168, 0]
click at [212, 201] on textarea "Additional comments" at bounding box center [388, 218] width 446 height 54
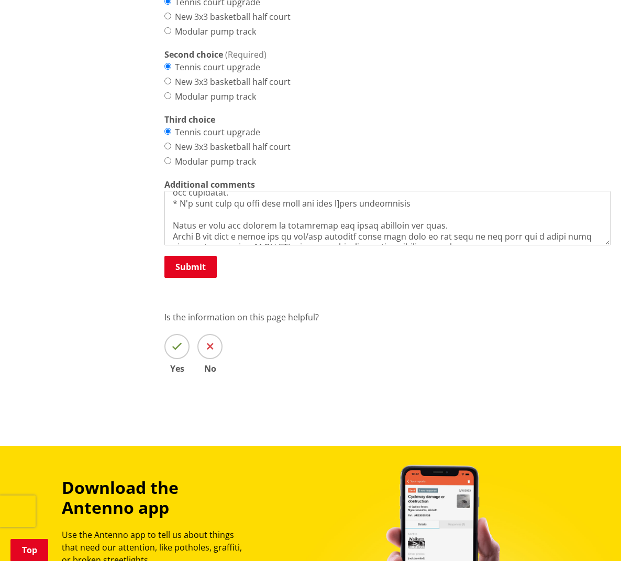
scroll to position [669, 0]
drag, startPoint x: 335, startPoint y: 183, endPoint x: 325, endPoint y: 183, distance: 9.4
click at [325, 191] on textarea "Additional comments" at bounding box center [388, 218] width 446 height 54
click at [344, 191] on textarea "Additional comments" at bounding box center [388, 218] width 446 height 54
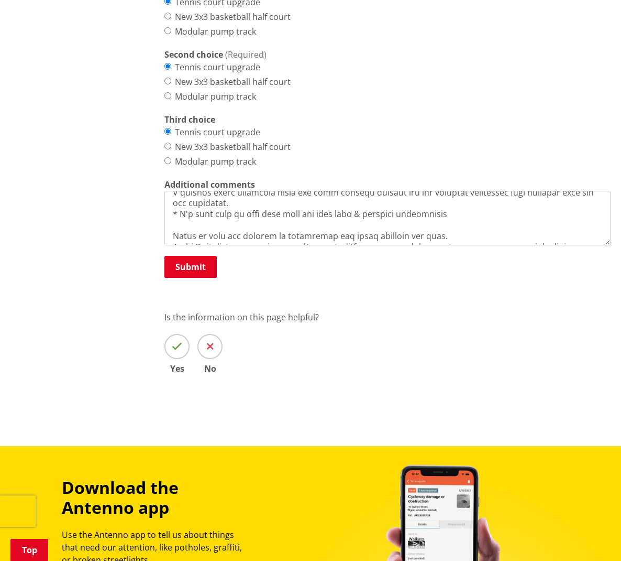
scroll to position [183, 0]
click at [438, 195] on textarea "Additional comments" at bounding box center [388, 218] width 446 height 54
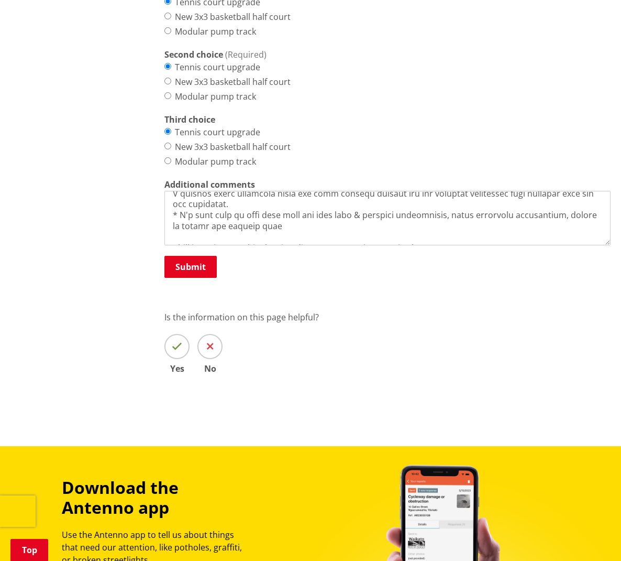
click at [254, 205] on textarea "Additional comments" at bounding box center [388, 218] width 446 height 54
click at [268, 205] on textarea "Additional comments" at bounding box center [388, 218] width 446 height 54
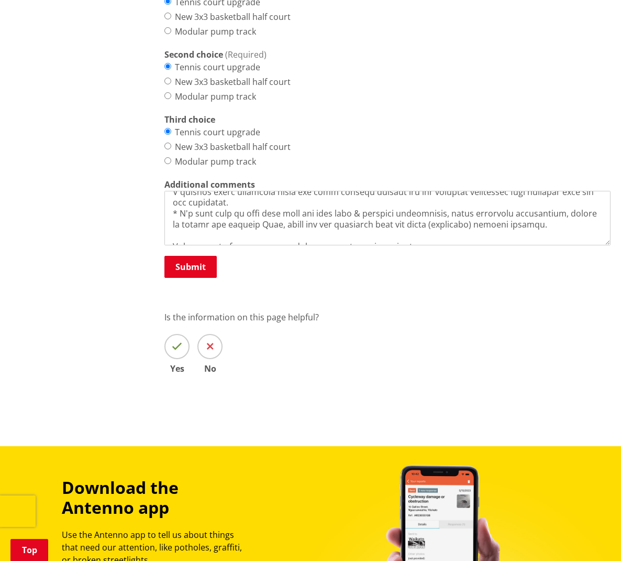
click at [440, 193] on textarea "Additional comments" at bounding box center [388, 218] width 446 height 54
click at [549, 203] on textarea "Additional comments" at bounding box center [388, 218] width 446 height 54
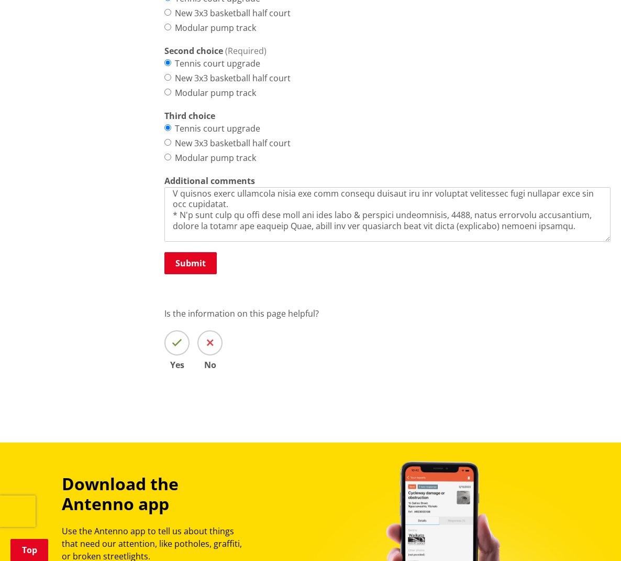
scroll to position [672, 0]
click at [382, 194] on textarea "Additional comments" at bounding box center [388, 214] width 446 height 54
click at [324, 194] on textarea "Additional comments" at bounding box center [388, 214] width 446 height 54
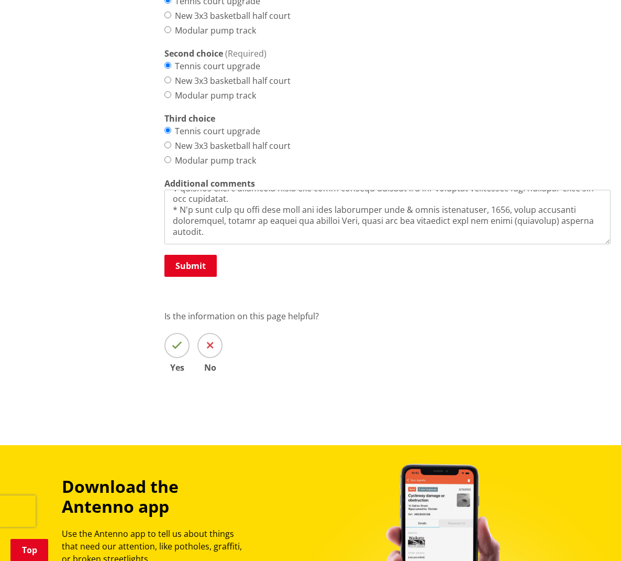
scroll to position [667, 0]
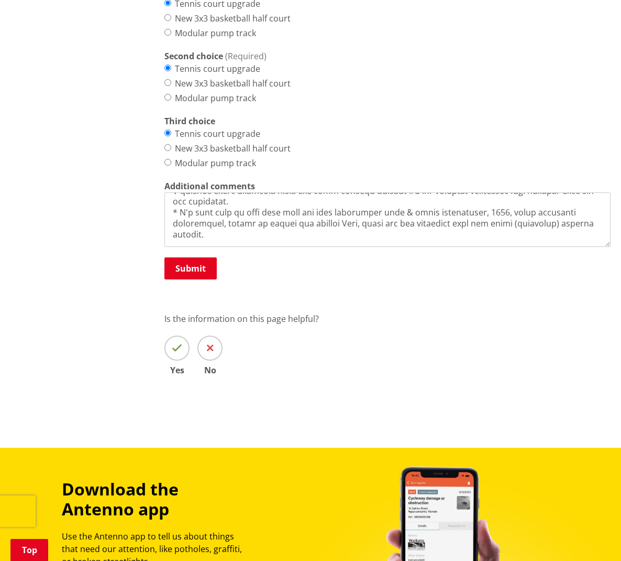
click at [202, 214] on textarea "Additional comments" at bounding box center [388, 219] width 446 height 54
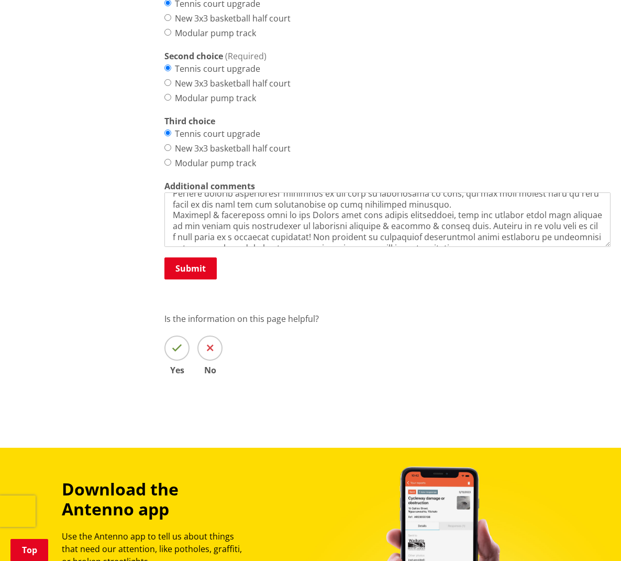
scroll to position [284, 0]
click at [421, 201] on textarea "Additional comments" at bounding box center [388, 219] width 446 height 54
click at [483, 200] on textarea "Additional comments" at bounding box center [388, 219] width 446 height 54
drag, startPoint x: 515, startPoint y: 201, endPoint x: 495, endPoint y: 201, distance: 20.4
click at [495, 201] on textarea "Additional comments" at bounding box center [388, 219] width 446 height 54
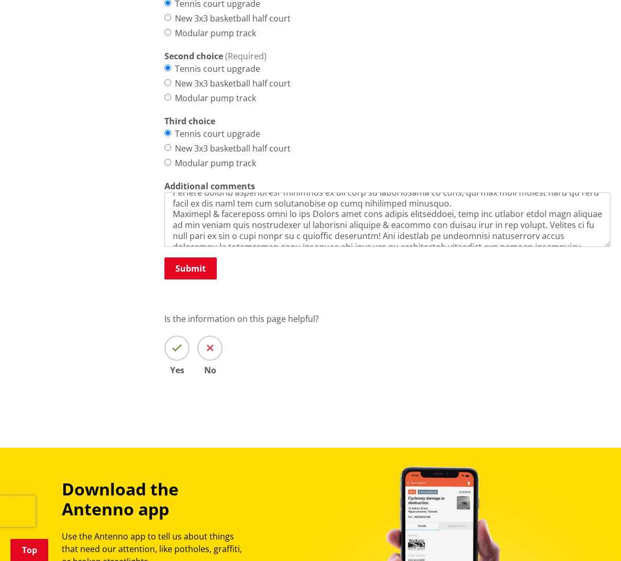
click at [515, 201] on textarea "Additional comments" at bounding box center [388, 219] width 446 height 54
click at [315, 192] on textarea "Additional comments" at bounding box center [388, 219] width 446 height 54
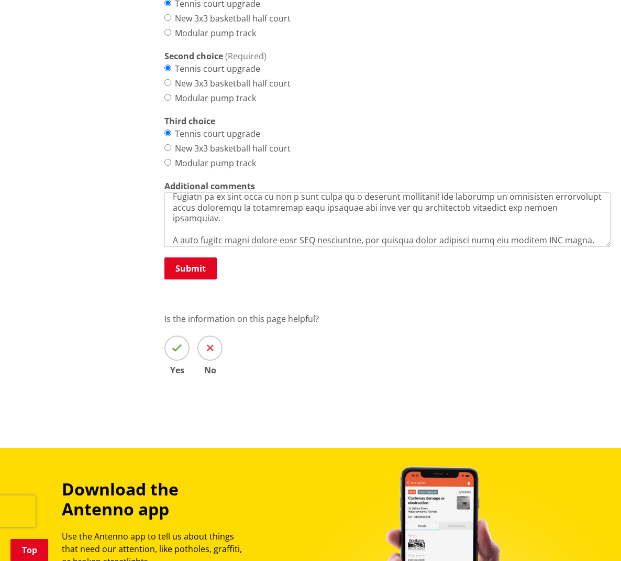
scroll to position [324, 0]
click at [430, 212] on textarea "Additional comments" at bounding box center [388, 219] width 446 height 54
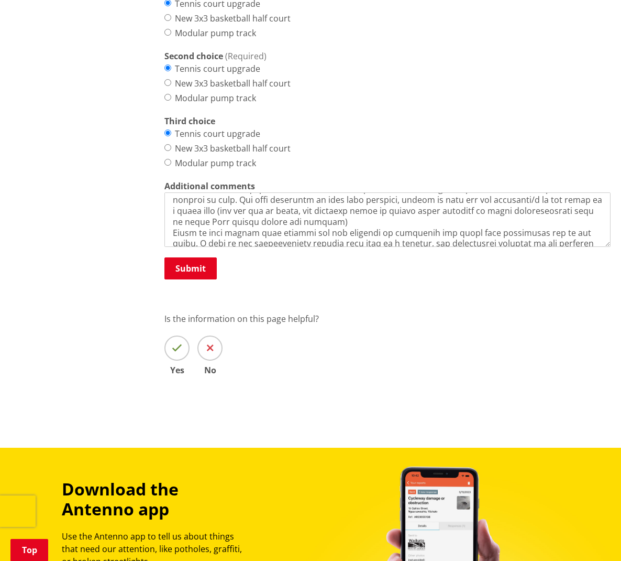
scroll to position [461, 0]
click at [205, 223] on textarea "Additional comments" at bounding box center [388, 219] width 446 height 54
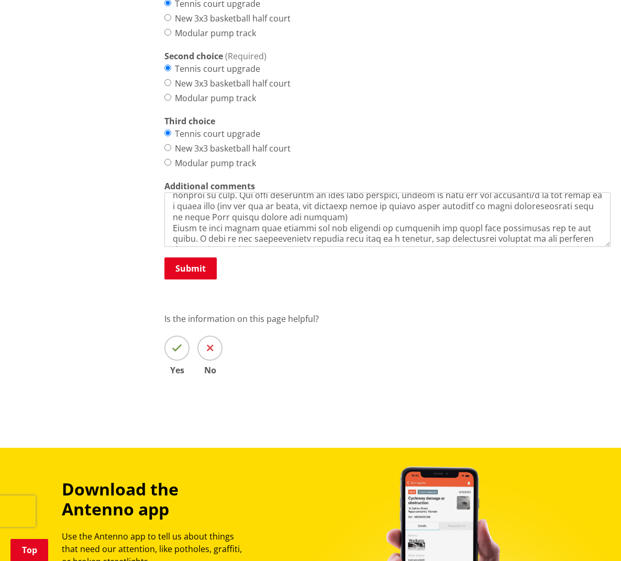
click at [286, 227] on textarea "Additional comments" at bounding box center [388, 219] width 446 height 54
click at [343, 226] on textarea "Additional comments" at bounding box center [388, 219] width 446 height 54
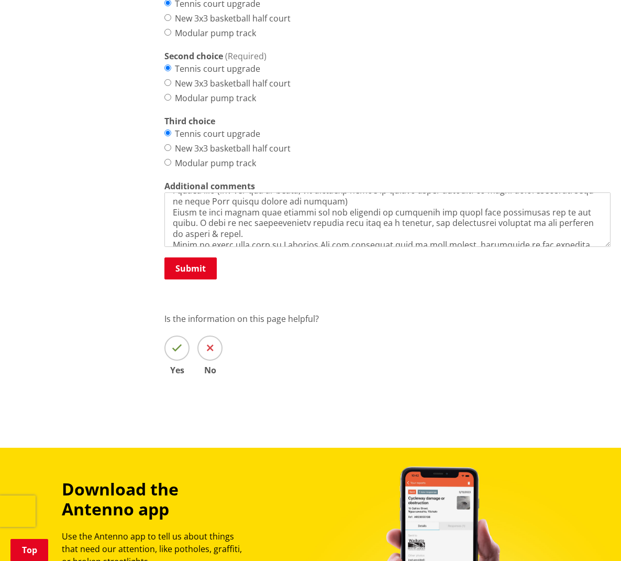
click at [420, 211] on textarea "Additional comments" at bounding box center [388, 219] width 446 height 54
click at [394, 222] on textarea "Additional comments" at bounding box center [388, 219] width 446 height 54
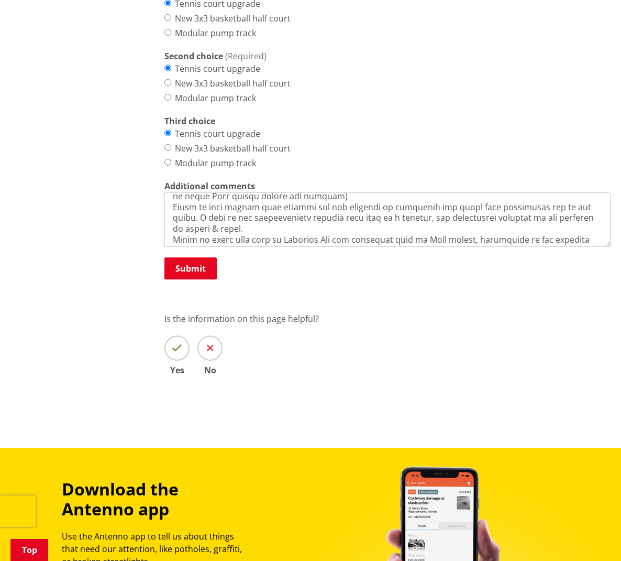
click at [463, 226] on textarea "Additional comments" at bounding box center [388, 219] width 446 height 54
drag, startPoint x: 511, startPoint y: 227, endPoint x: 536, endPoint y: 233, distance: 25.9
click at [516, 228] on textarea "Additional comments" at bounding box center [388, 219] width 446 height 54
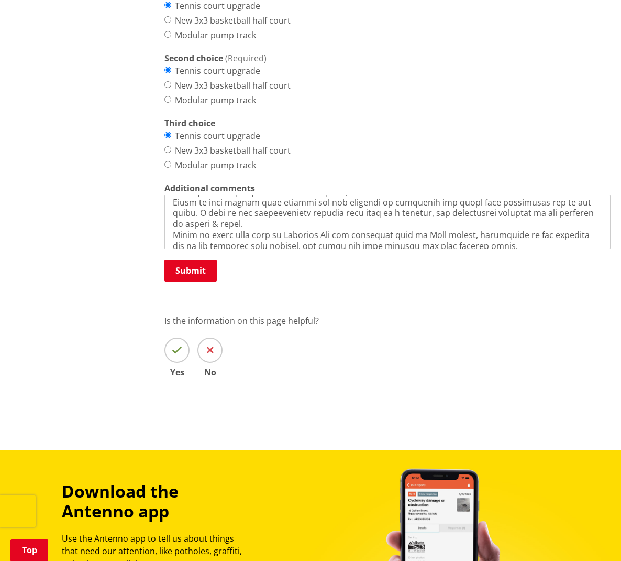
scroll to position [495, 0]
drag, startPoint x: 384, startPoint y: 211, endPoint x: 389, endPoint y: 214, distance: 5.7
click at [384, 211] on textarea "Additional comments" at bounding box center [388, 221] width 446 height 54
click at [481, 211] on textarea "Additional comments" at bounding box center [388, 221] width 446 height 54
drag, startPoint x: 479, startPoint y: 212, endPoint x: 515, endPoint y: 210, distance: 35.7
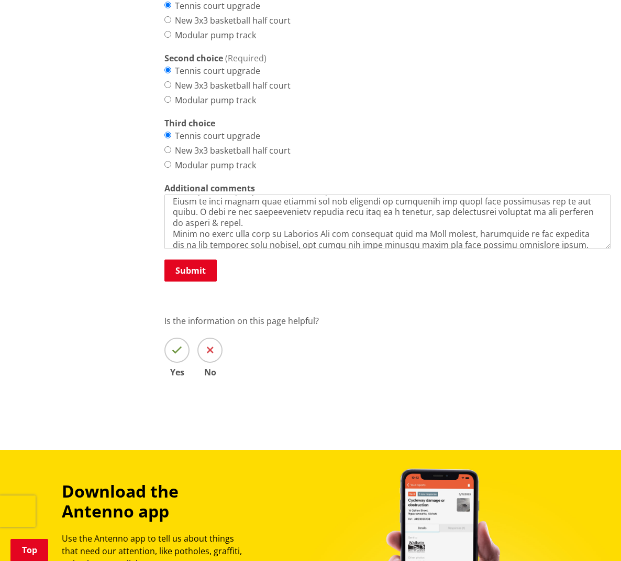
click at [515, 210] on textarea "Additional comments" at bounding box center [388, 221] width 446 height 54
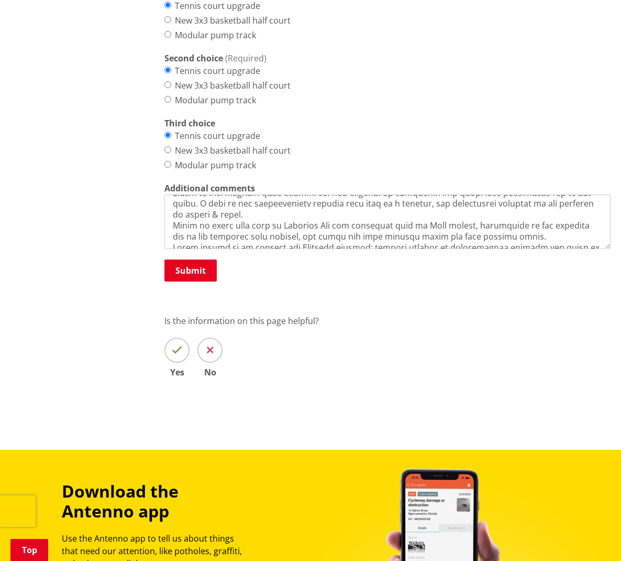
scroll to position [503, 0]
drag, startPoint x: 447, startPoint y: 203, endPoint x: 453, endPoint y: 204, distance: 5.9
click at [450, 204] on textarea "Additional comments" at bounding box center [388, 221] width 446 height 54
drag, startPoint x: 539, startPoint y: 203, endPoint x: 519, endPoint y: 205, distance: 20.5
click at [516, 204] on textarea "Additional comments" at bounding box center [388, 221] width 446 height 54
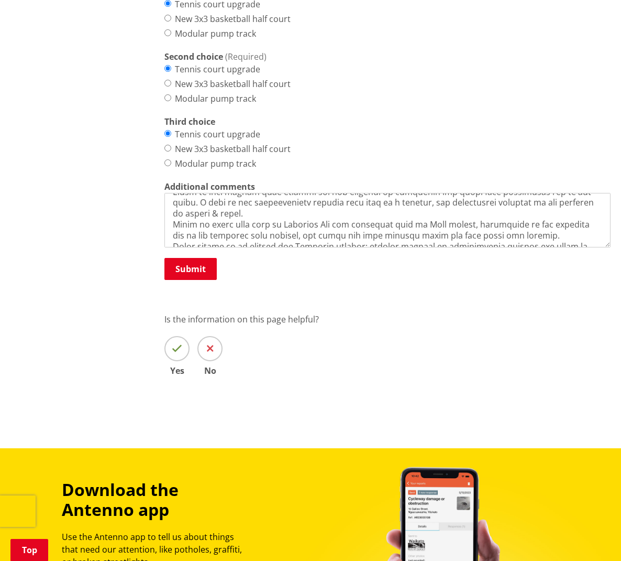
scroll to position [667, 0]
click at [499, 222] on textarea "Additional comments" at bounding box center [388, 220] width 446 height 54
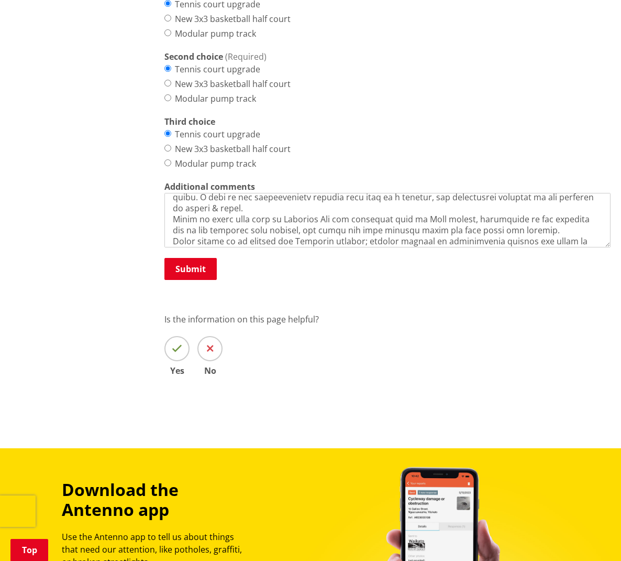
scroll to position [668, 0]
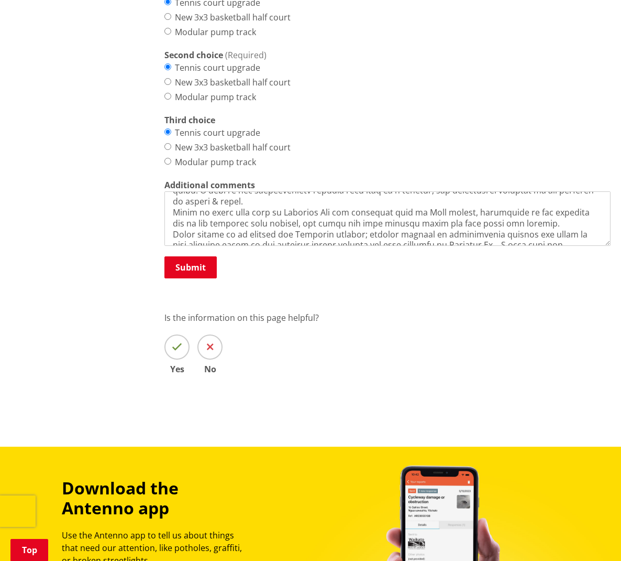
click at [234, 228] on textarea "Additional comments" at bounding box center [388, 218] width 446 height 54
drag, startPoint x: 252, startPoint y: 220, endPoint x: 236, endPoint y: 221, distance: 16.3
click at [236, 221] on textarea "Additional comments" at bounding box center [388, 218] width 446 height 54
click at [271, 219] on textarea "Additional comments" at bounding box center [388, 218] width 446 height 54
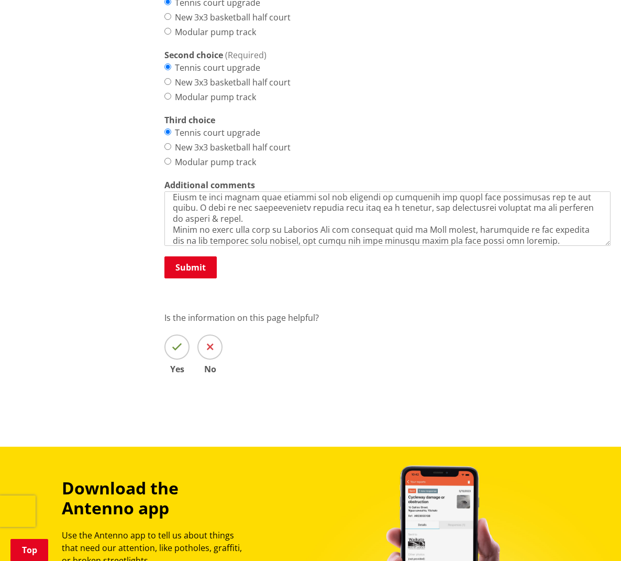
scroll to position [499, 0]
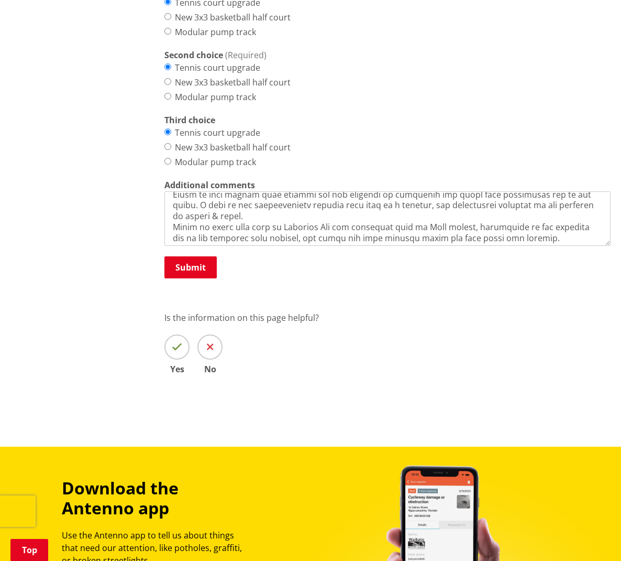
click at [521, 204] on textarea "Additional comments" at bounding box center [388, 218] width 446 height 54
click at [520, 204] on textarea "Additional comments" at bounding box center [388, 218] width 446 height 54
click at [540, 204] on textarea "Additional comments" at bounding box center [388, 218] width 446 height 54
click at [218, 215] on textarea "Additional comments" at bounding box center [388, 218] width 446 height 54
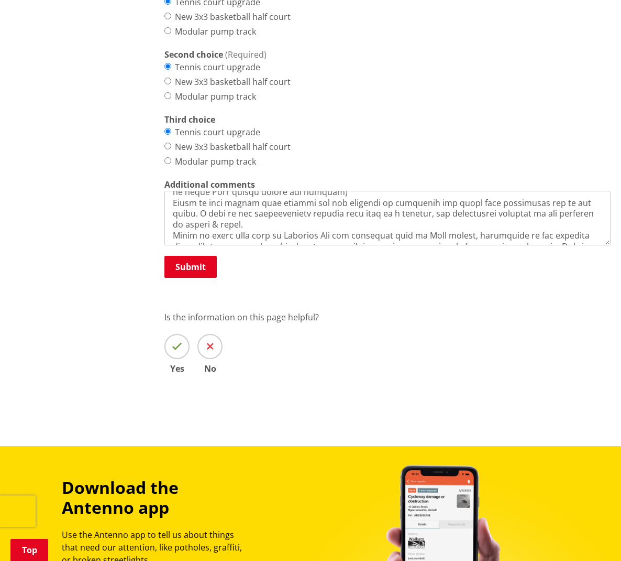
scroll to position [670, 1]
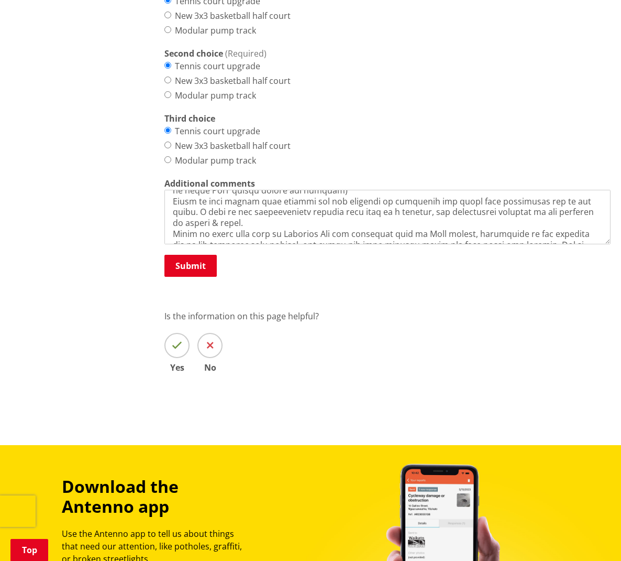
click at [195, 191] on textarea "Additional comments" at bounding box center [388, 217] width 446 height 54
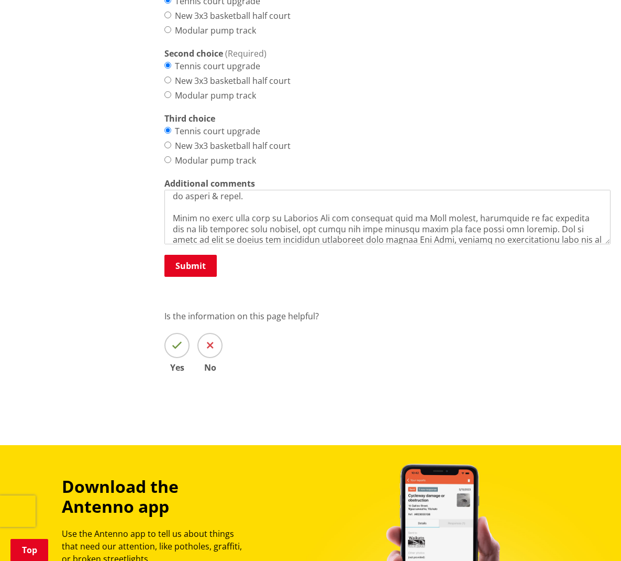
scroll to position [670, 0]
drag, startPoint x: 518, startPoint y: 194, endPoint x: 527, endPoint y: 194, distance: 8.9
click at [521, 194] on textarea "Additional comments" at bounding box center [388, 217] width 446 height 54
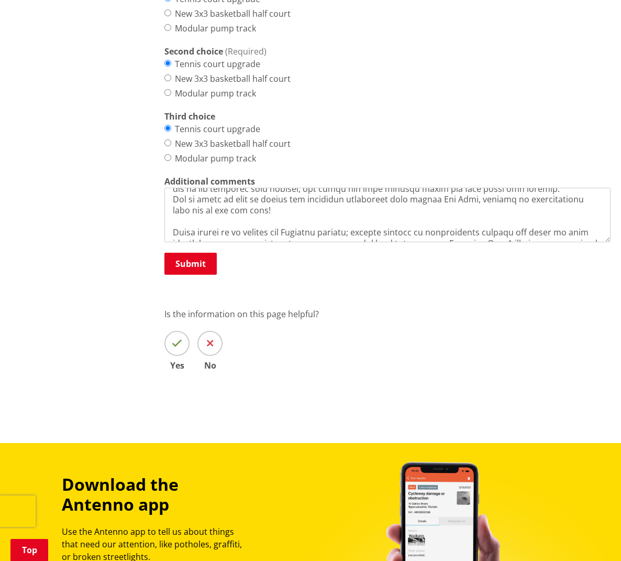
scroll to position [671, 0]
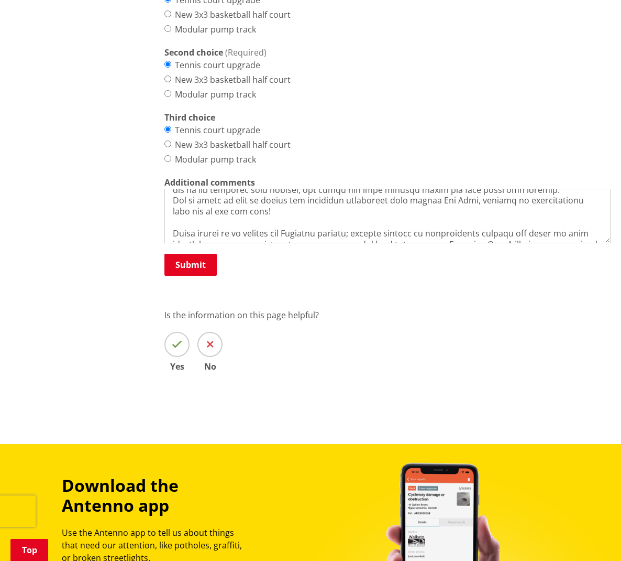
click at [563, 218] on textarea "Additional comments" at bounding box center [388, 216] width 446 height 54
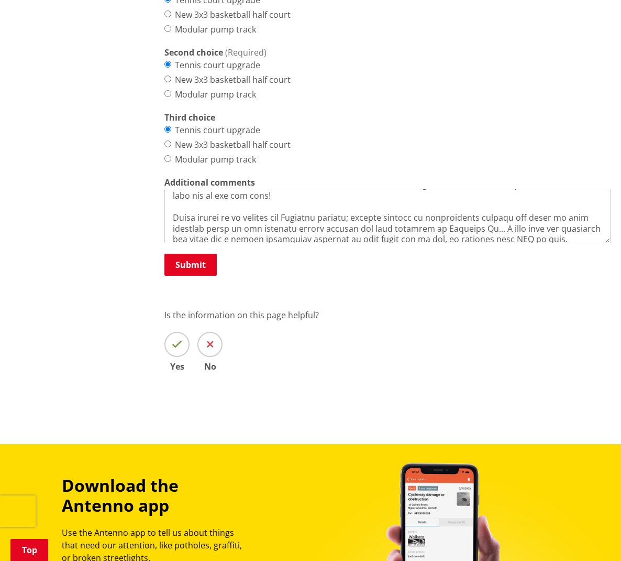
scroll to position [582, 0]
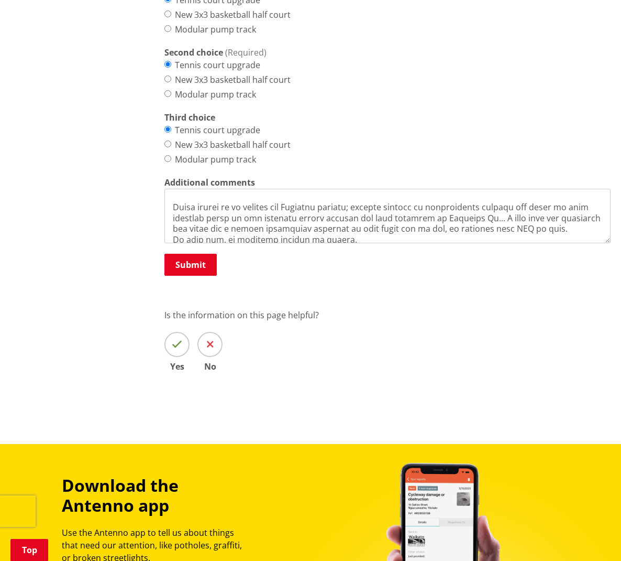
click at [186, 224] on textarea "Additional comments" at bounding box center [388, 216] width 446 height 54
click at [359, 223] on textarea "Additional comments" at bounding box center [388, 216] width 446 height 54
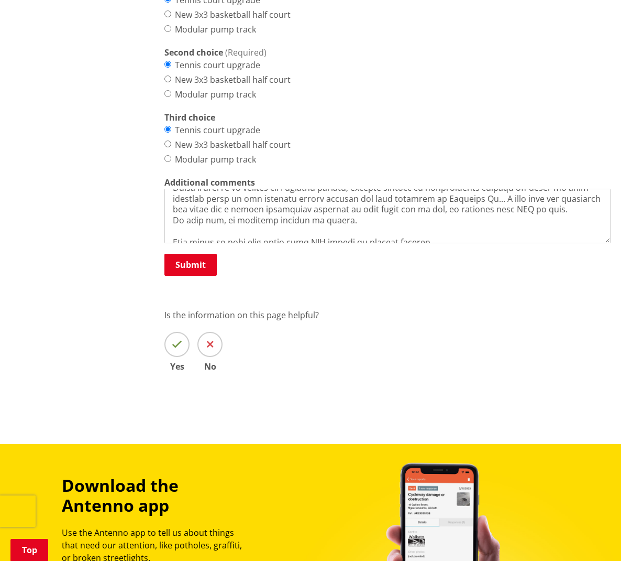
scroll to position [608, 0]
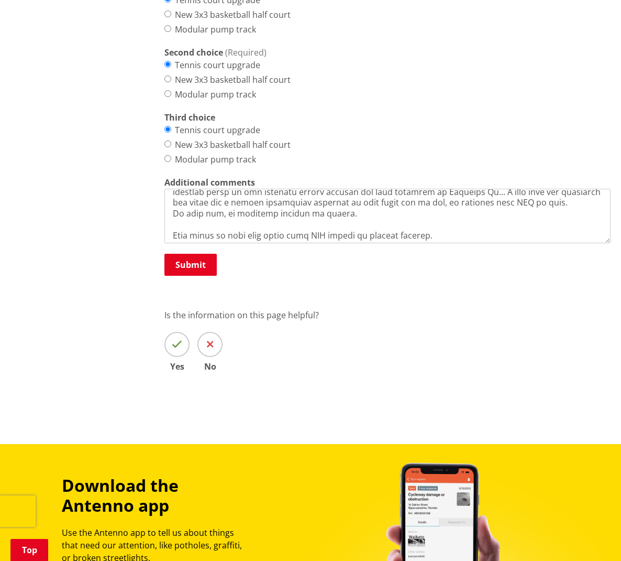
drag, startPoint x: 173, startPoint y: 185, endPoint x: 179, endPoint y: 232, distance: 47.0
click at [179, 232] on div "Name (Required) Carin Nicola Place of residence (Required) 24 Westside Rd, Port…" at bounding box center [388, 56] width 446 height 442
drag, startPoint x: 609, startPoint y: 252, endPoint x: 357, endPoint y: 222, distance: 253.8
click at [357, 222] on textarea "Additional comments" at bounding box center [388, 216] width 446 height 54
click at [357, 221] on textarea "Additional comments" at bounding box center [388, 216] width 446 height 54
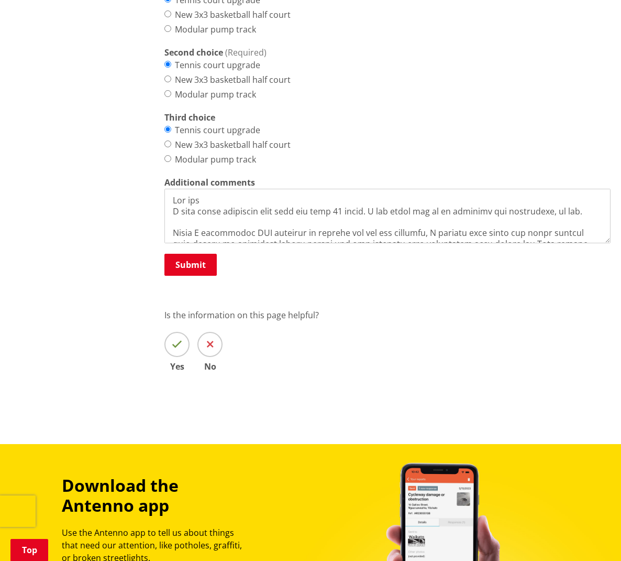
scroll to position [670, 0]
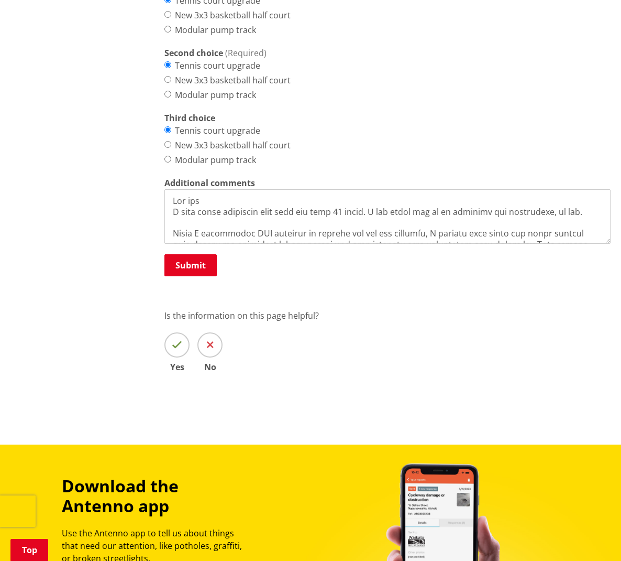
click at [292, 198] on textarea "Additional comments" at bounding box center [388, 216] width 446 height 54
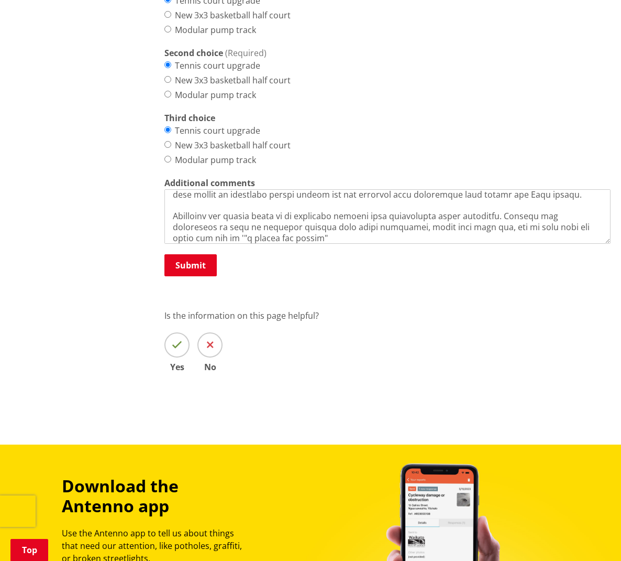
scroll to position [62, 0]
drag, startPoint x: 315, startPoint y: 199, endPoint x: 321, endPoint y: 198, distance: 5.9
click at [315, 199] on textarea "Additional comments" at bounding box center [388, 216] width 446 height 54
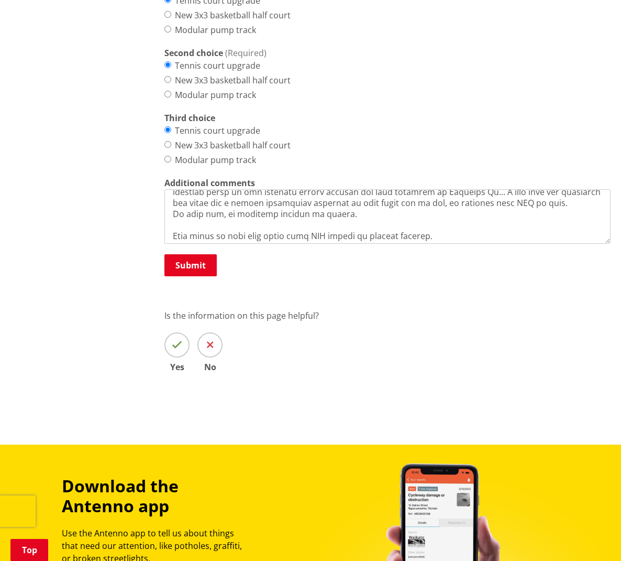
scroll to position [618, 0]
click at [221, 220] on textarea "Additional comments" at bounding box center [388, 216] width 446 height 54
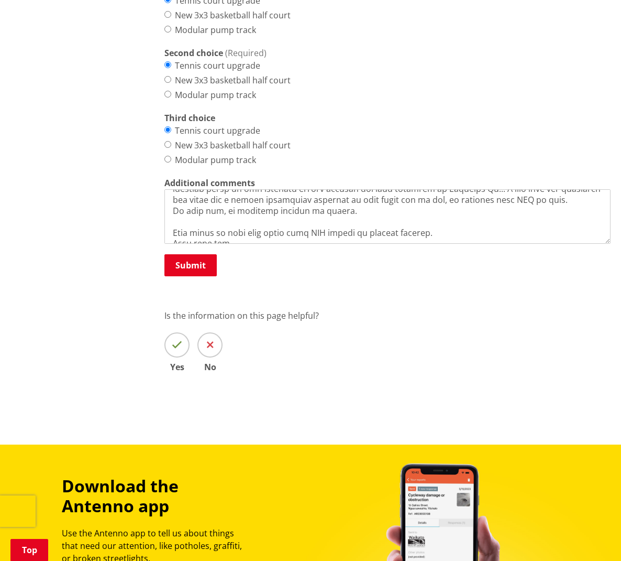
scroll to position [624, 0]
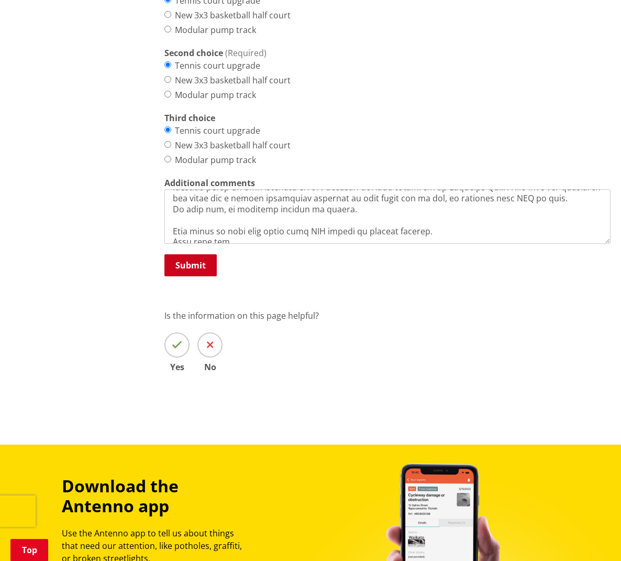
type textarea "Kia ora I have lived alongside this park, Phillips Reserve, for over 20 years. …"
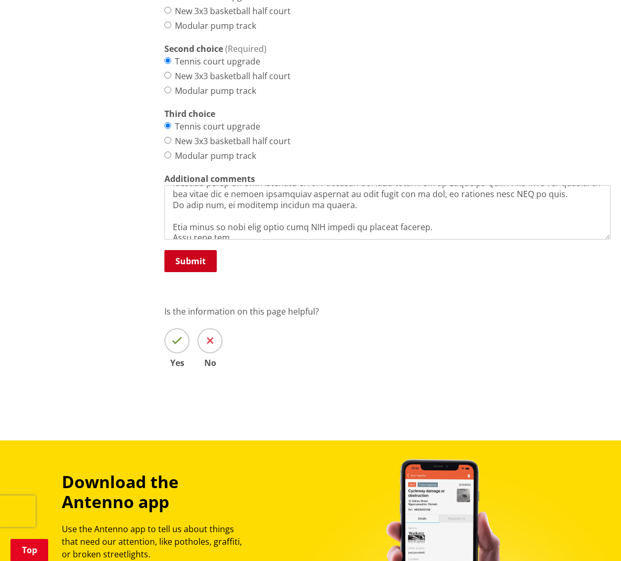
click at [196, 253] on button "Submit" at bounding box center [191, 261] width 52 height 22
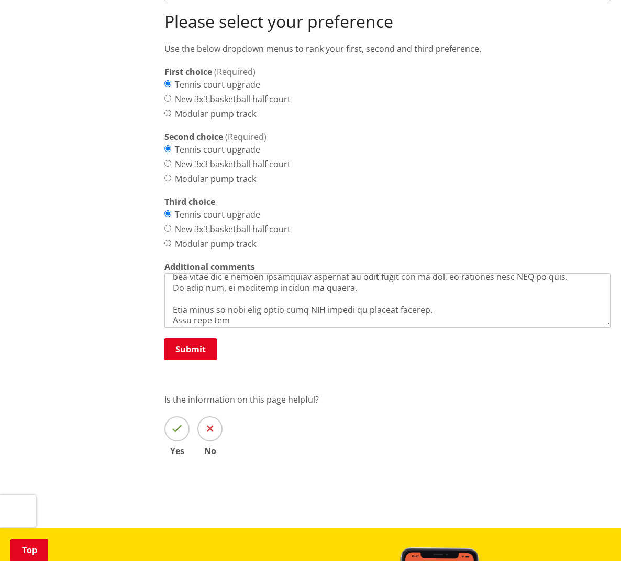
scroll to position [605, 0]
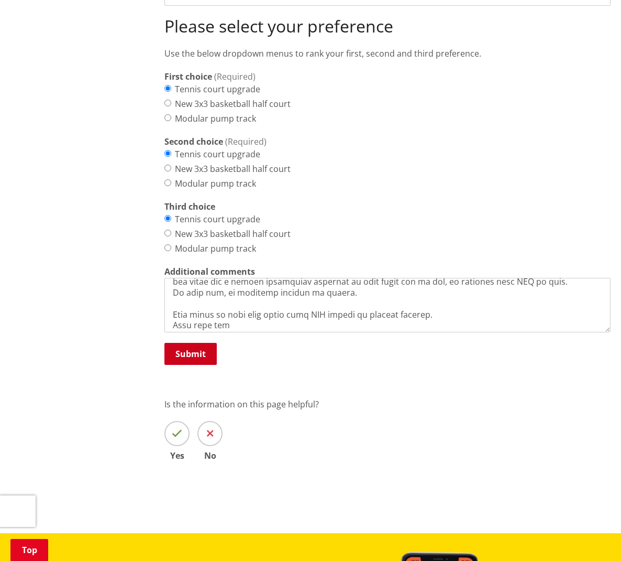
click at [205, 343] on button "Submit" at bounding box center [191, 354] width 52 height 22
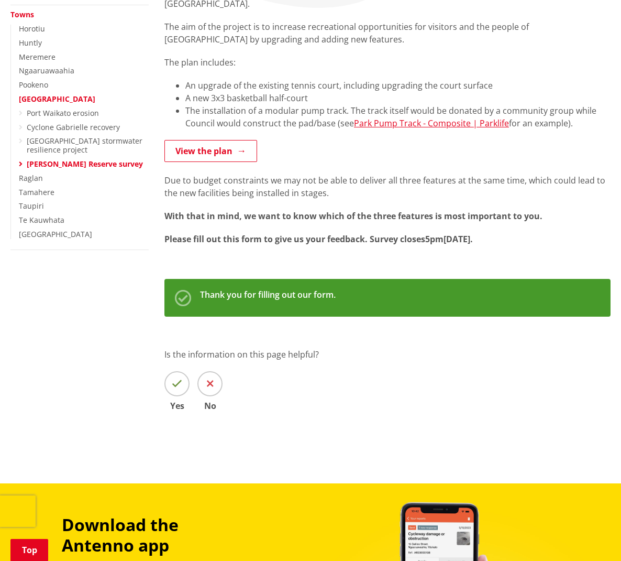
scroll to position [245, 0]
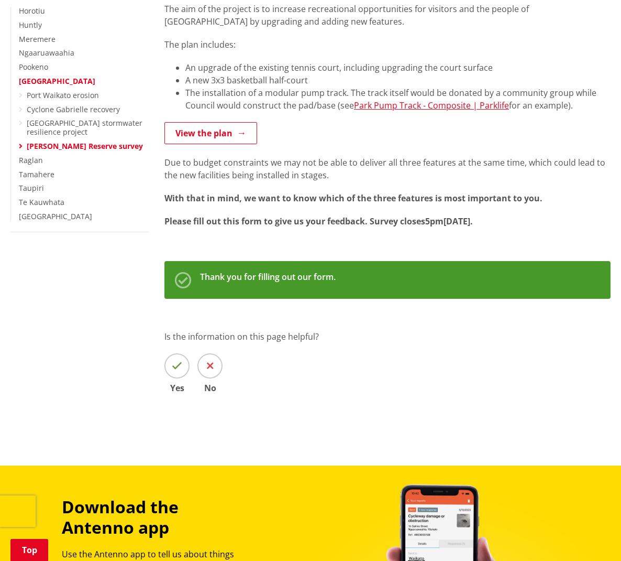
click at [177, 361] on icon at bounding box center [177, 366] width 10 height 10
click at [0, 0] on input "Yes" at bounding box center [0, 0] width 0 height 0
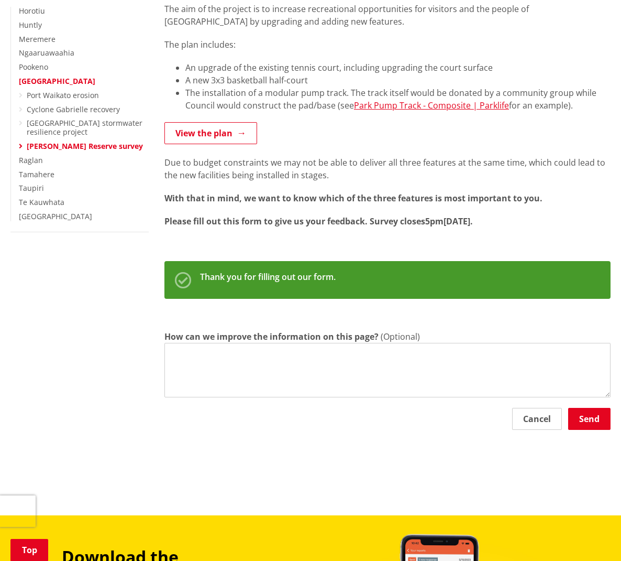
scroll to position [243, 0]
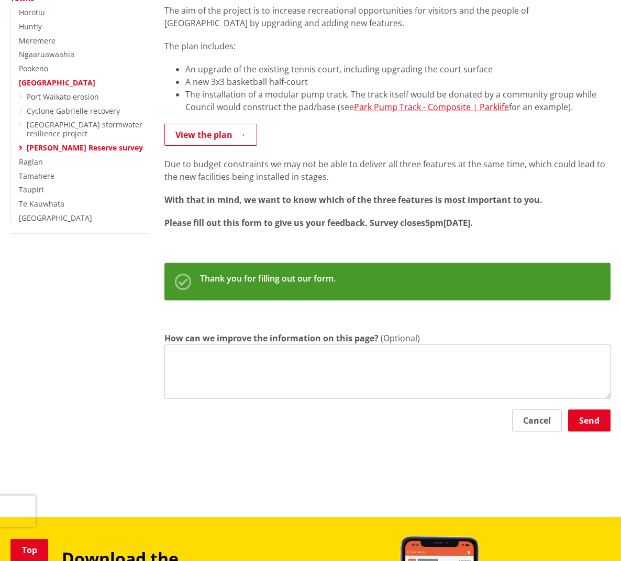
click at [552, 409] on button "Cancel" at bounding box center [537, 420] width 50 height 22
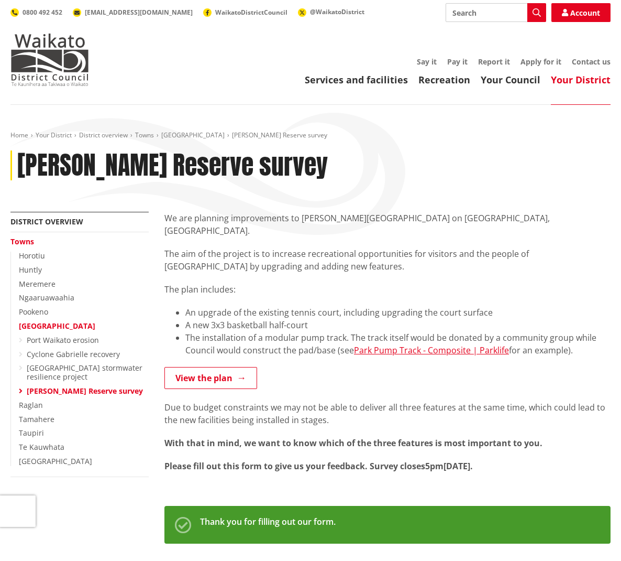
scroll to position [0, 0]
